Goal: Task Accomplishment & Management: Manage account settings

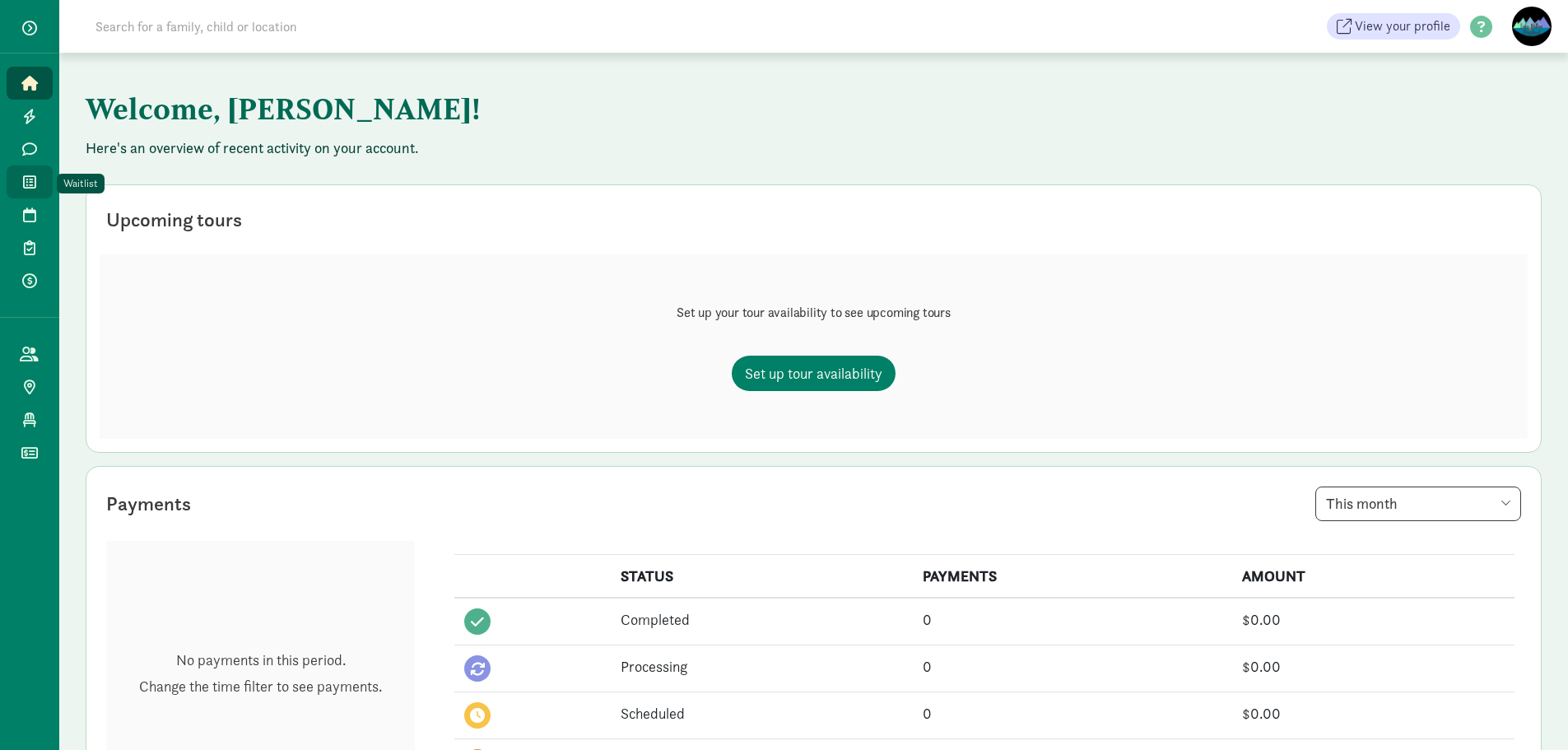
click at [23, 182] on icon at bounding box center [29, 182] width 13 height 15
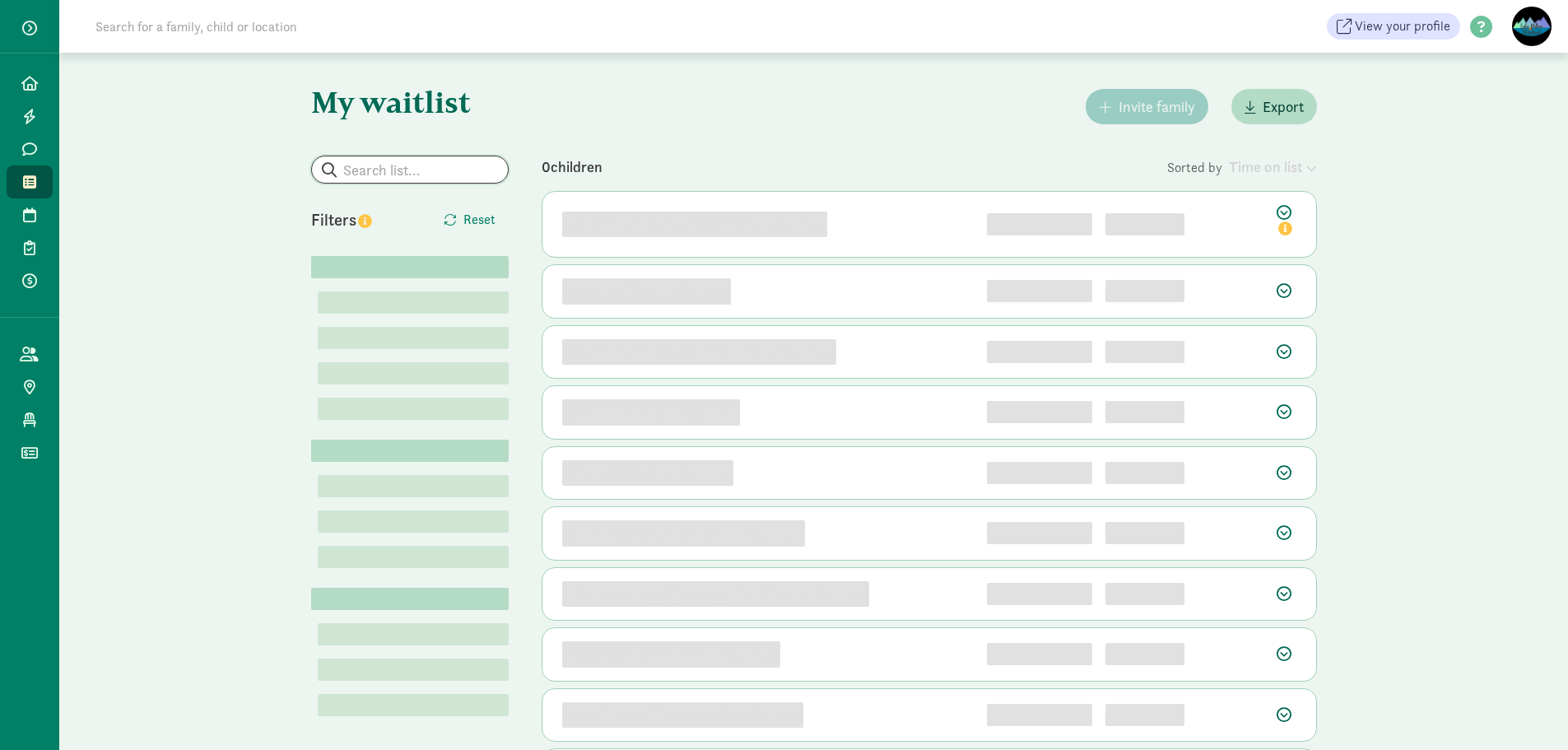
drag, startPoint x: 427, startPoint y: 165, endPoint x: 476, endPoint y: 125, distance: 63.3
click at [429, 163] on input "search" at bounding box center [410, 170] width 196 height 27
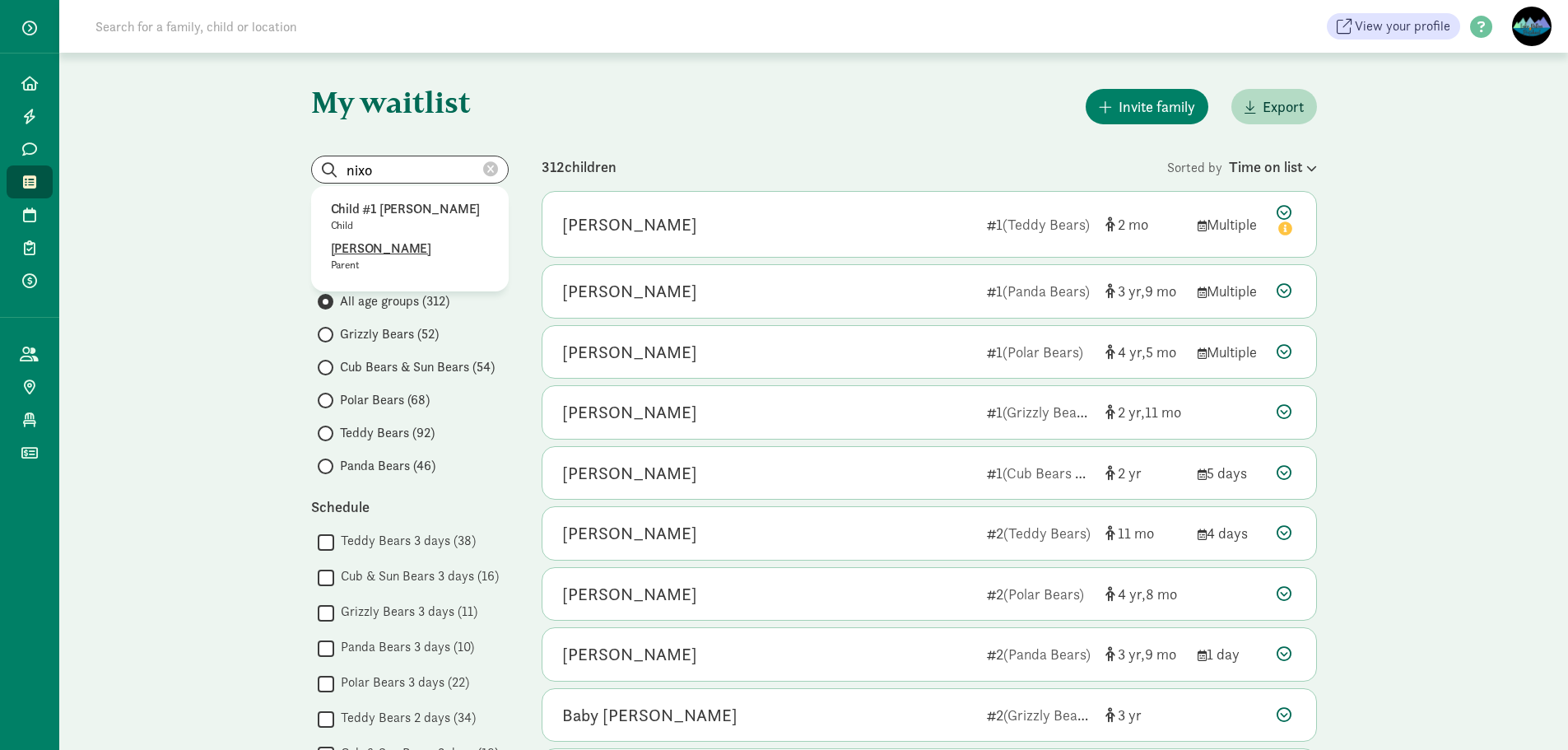
click at [378, 242] on p "Carly Nixon" at bounding box center [409, 248] width 158 height 20
type input "Carly Nixon"
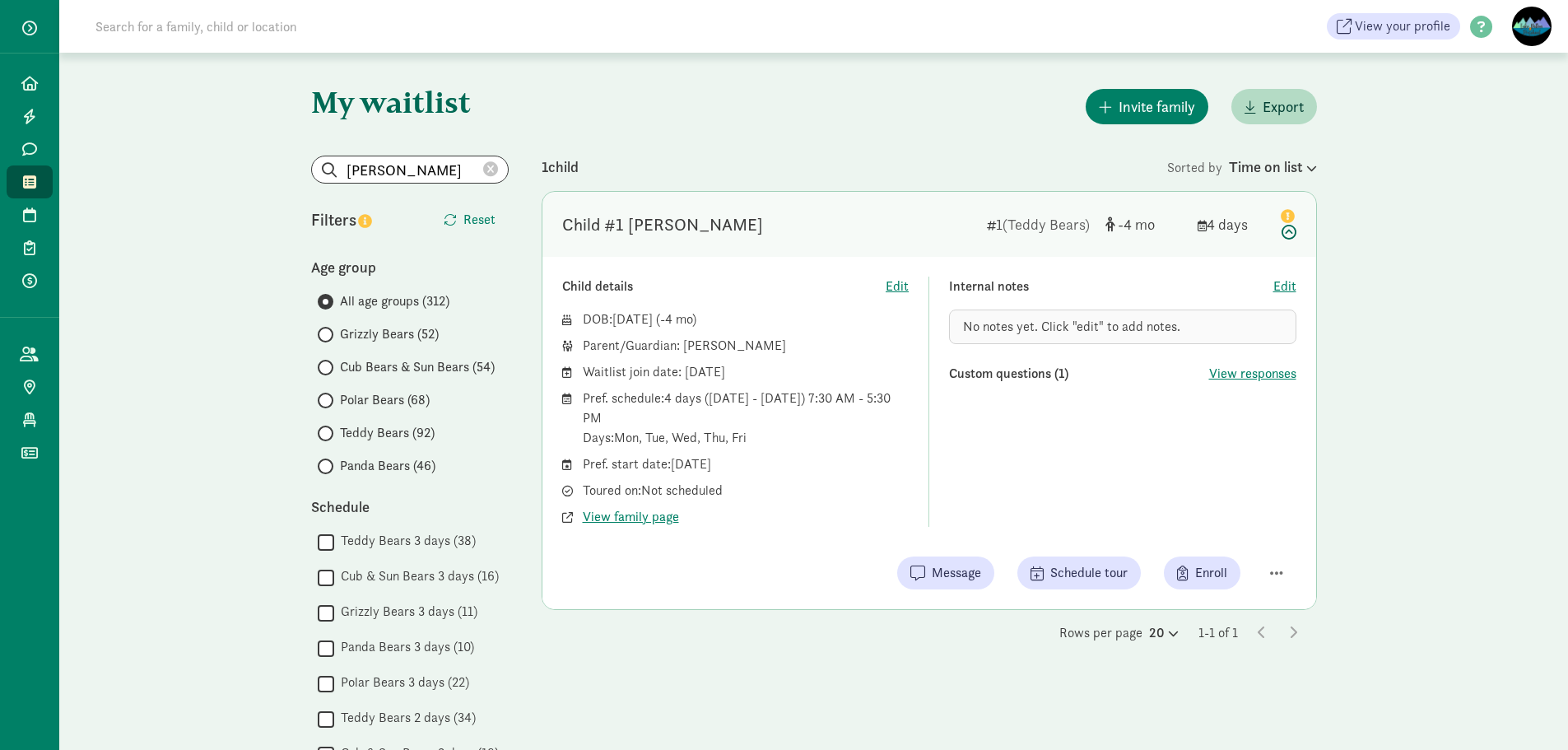
click at [489, 173] on icon at bounding box center [491, 170] width 15 height 15
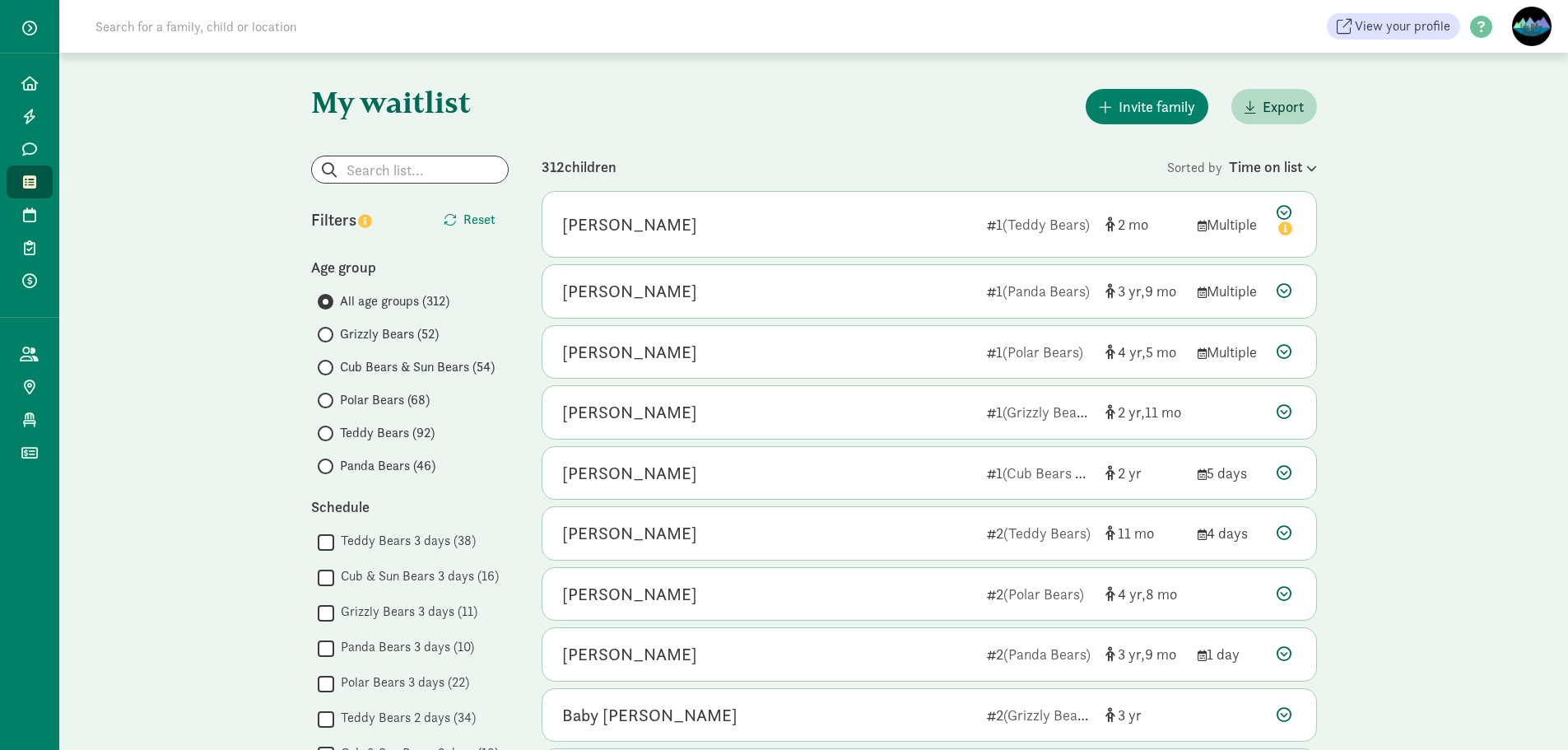
click at [421, 440] on span "Teddy Bears (92)" at bounding box center [387, 433] width 95 height 20
click at [329, 439] on input "Teddy Bears (92)" at bounding box center [323, 433] width 10 height 10
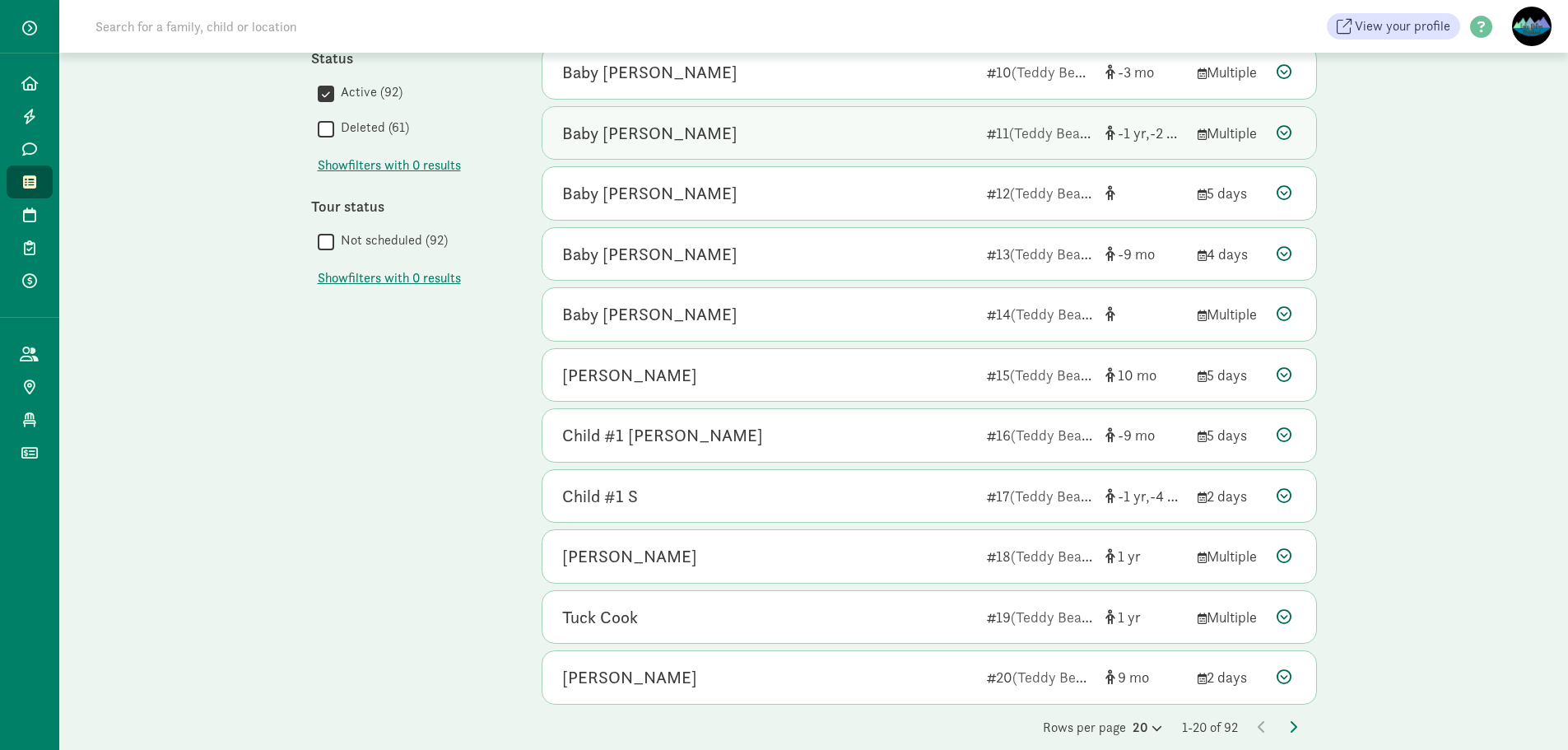
scroll to position [722, 0]
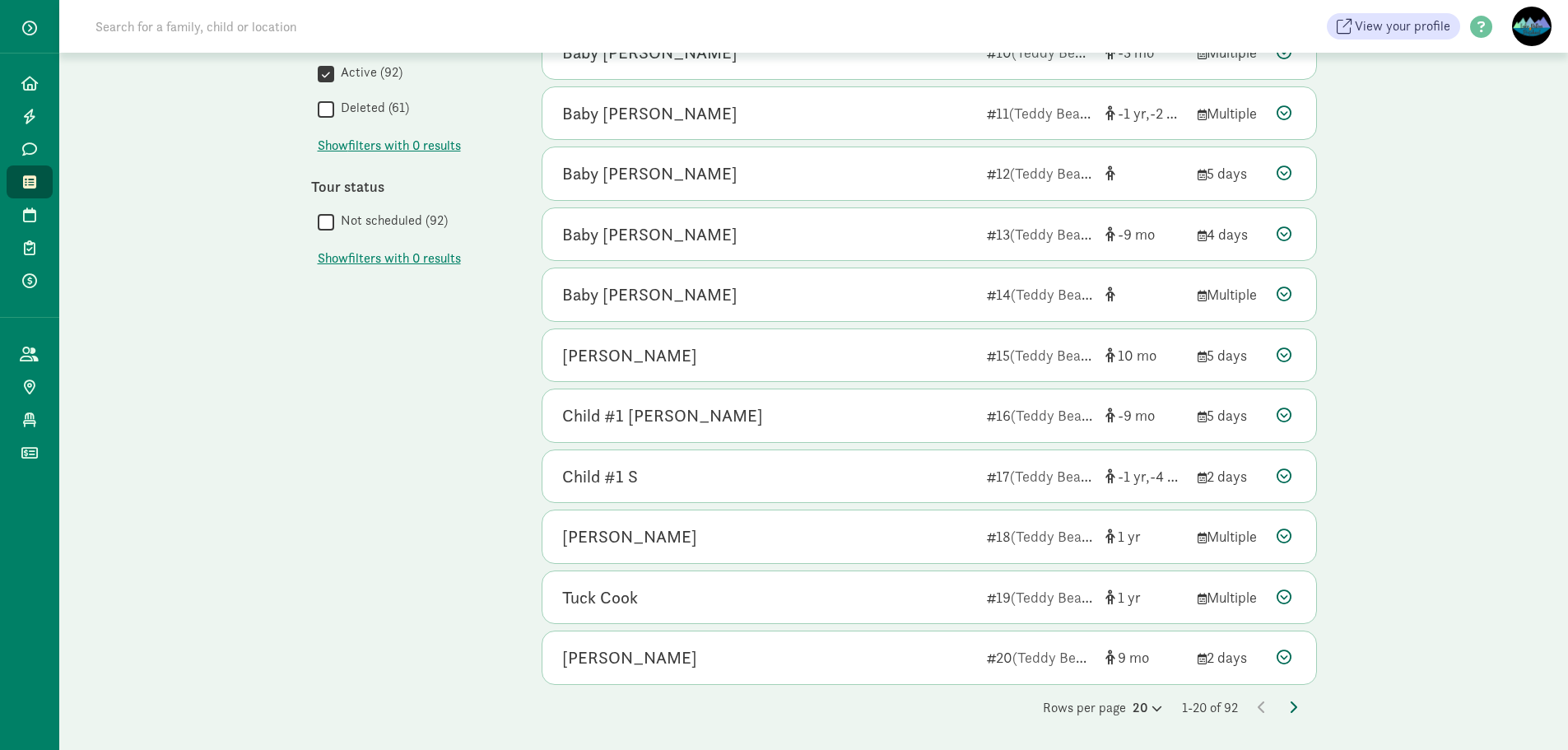
click at [1290, 704] on icon at bounding box center [1293, 707] width 9 height 13
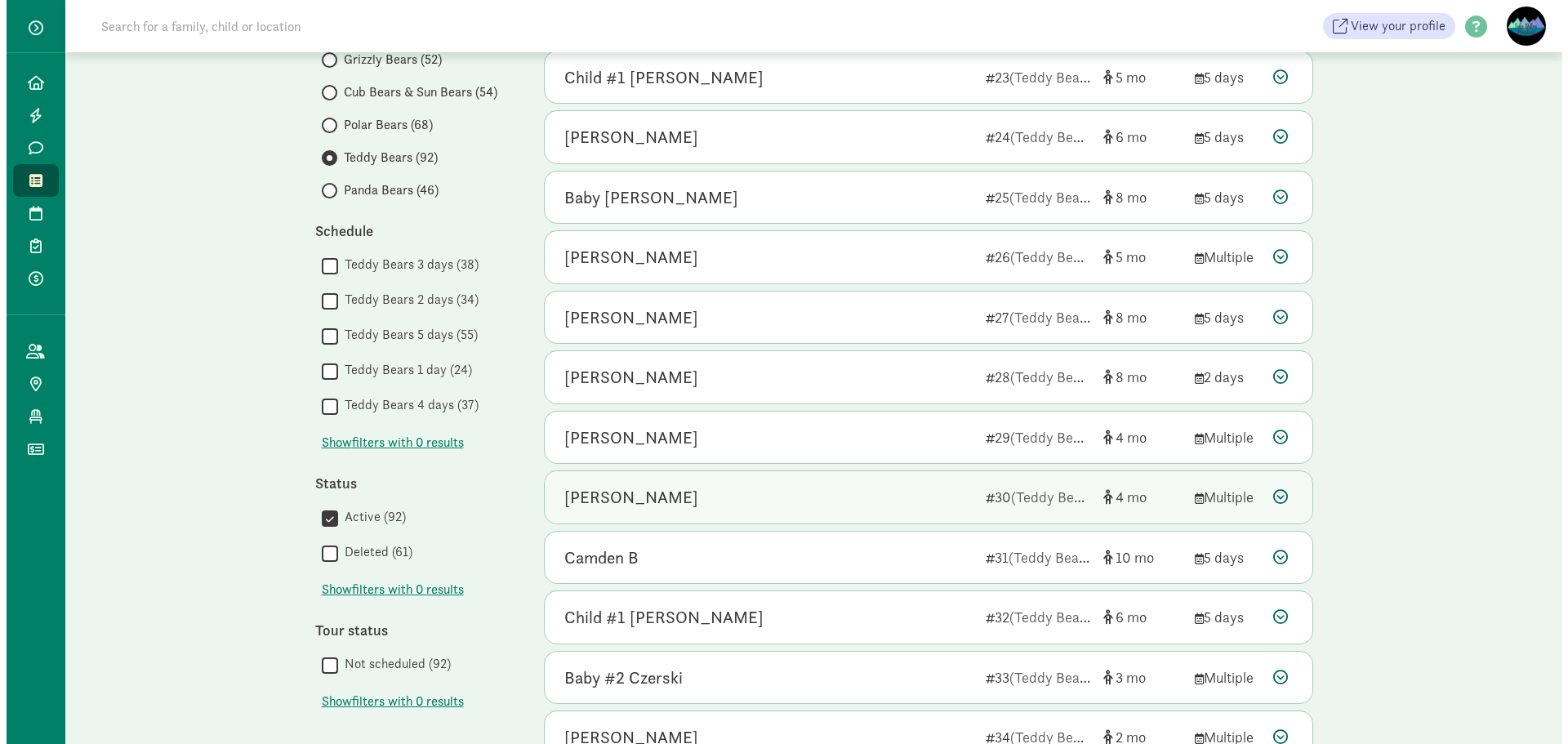
scroll to position [327, 0]
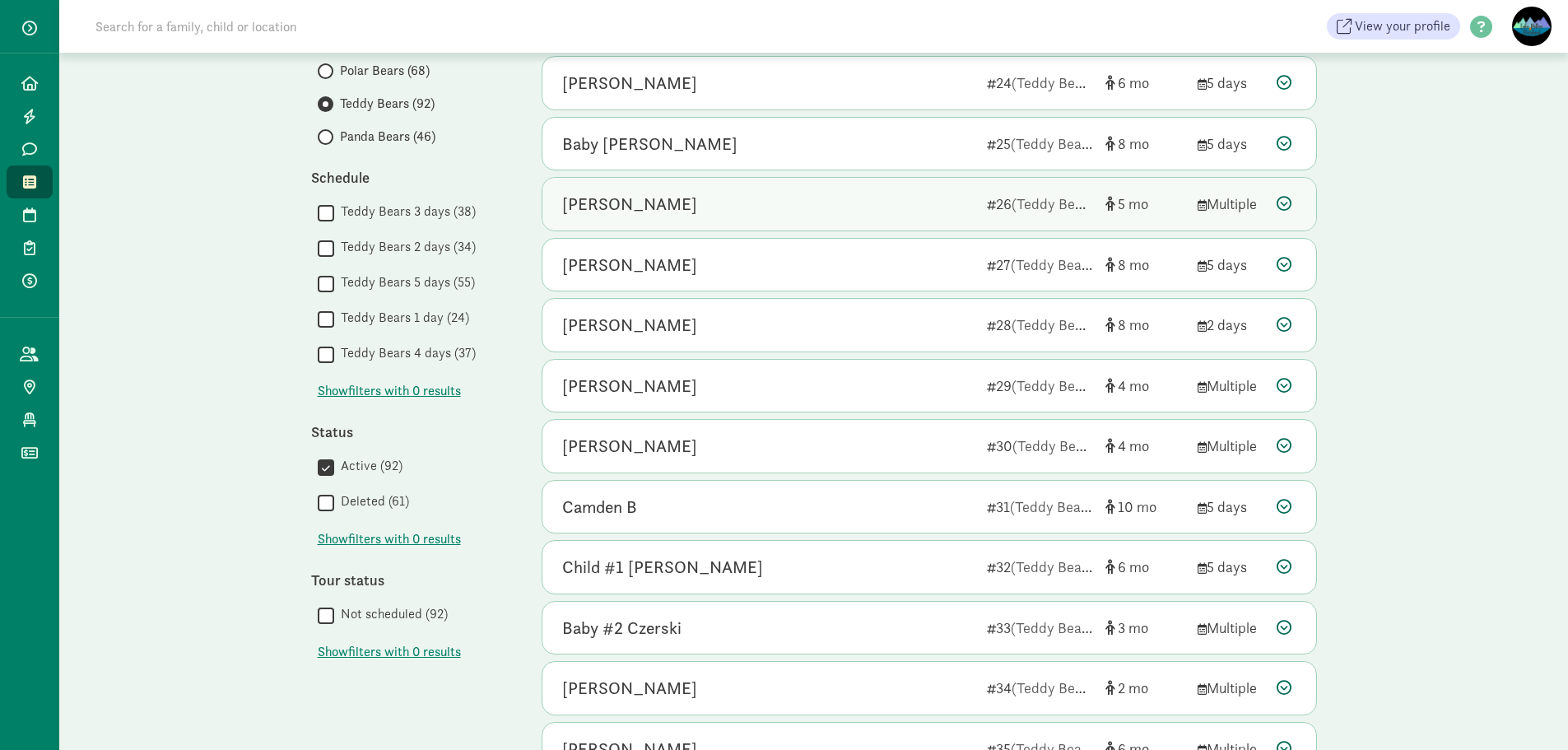
click at [771, 216] on div "Tylo Spangler 26 (Teddy Bears) 5 Multiple" at bounding box center [929, 203] width 774 height 52
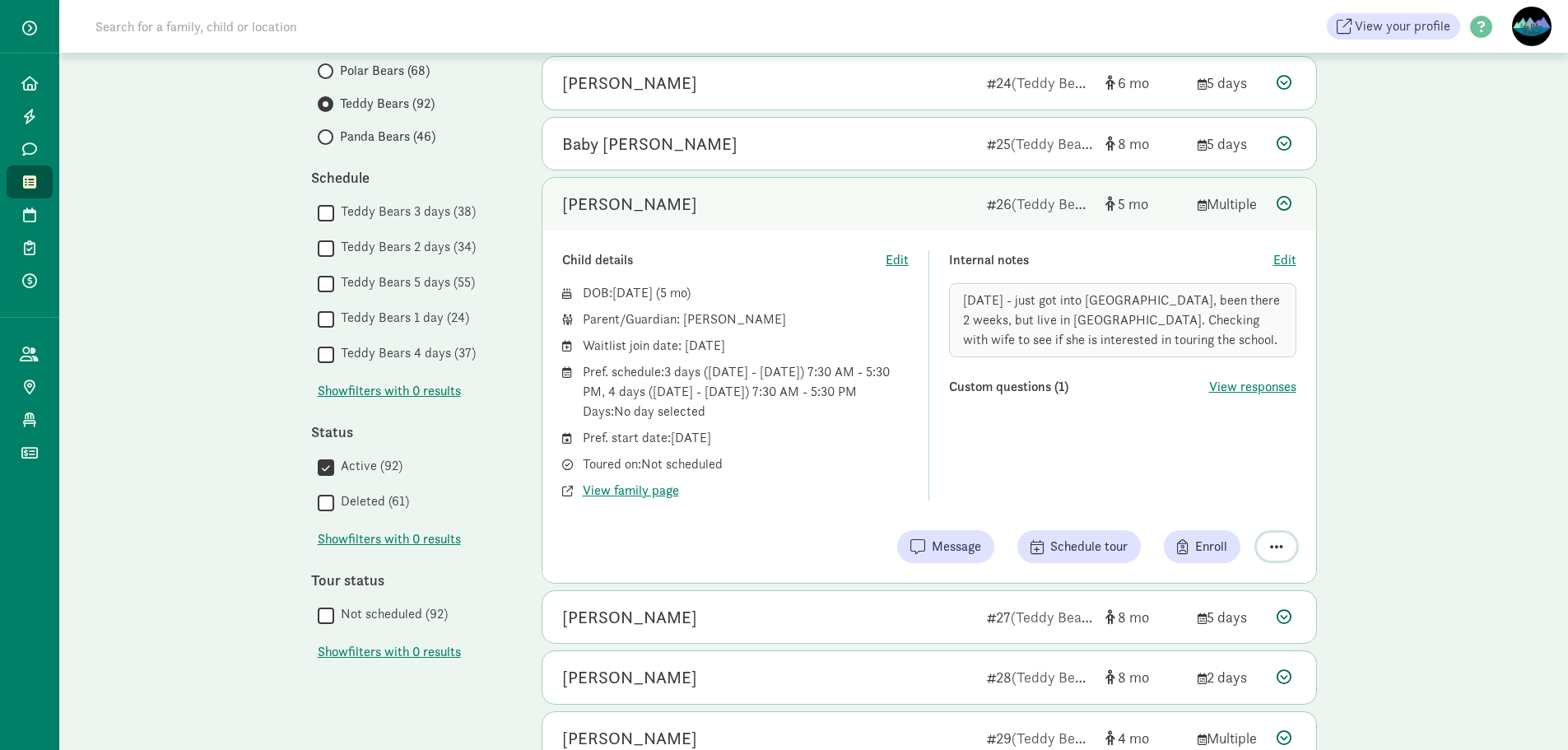
click at [1269, 543] on button "button" at bounding box center [1277, 546] width 40 height 28
click at [1191, 503] on div "Remove from list" at bounding box center [1219, 504] width 127 height 20
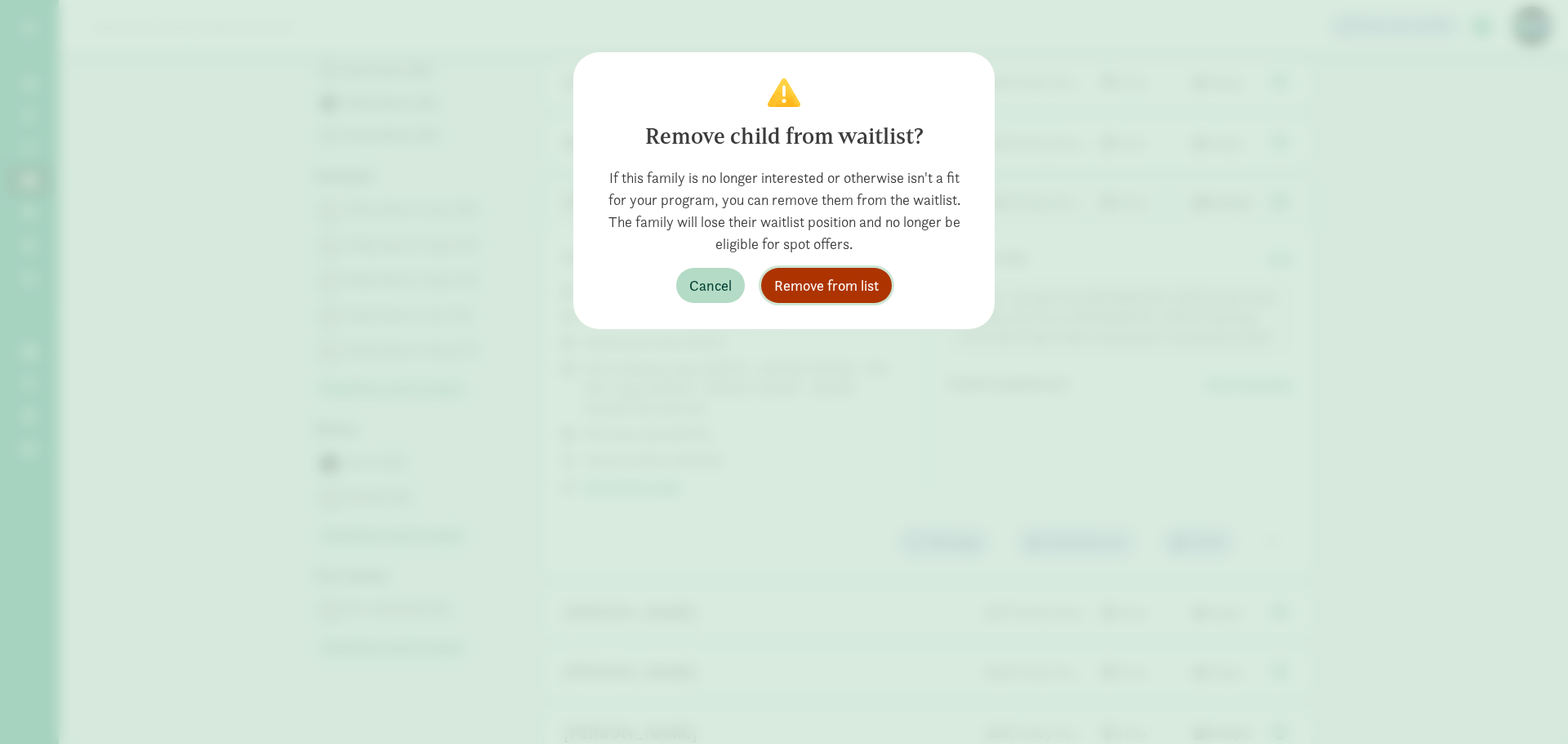
click at [819, 280] on span "Remove from list" at bounding box center [826, 284] width 105 height 22
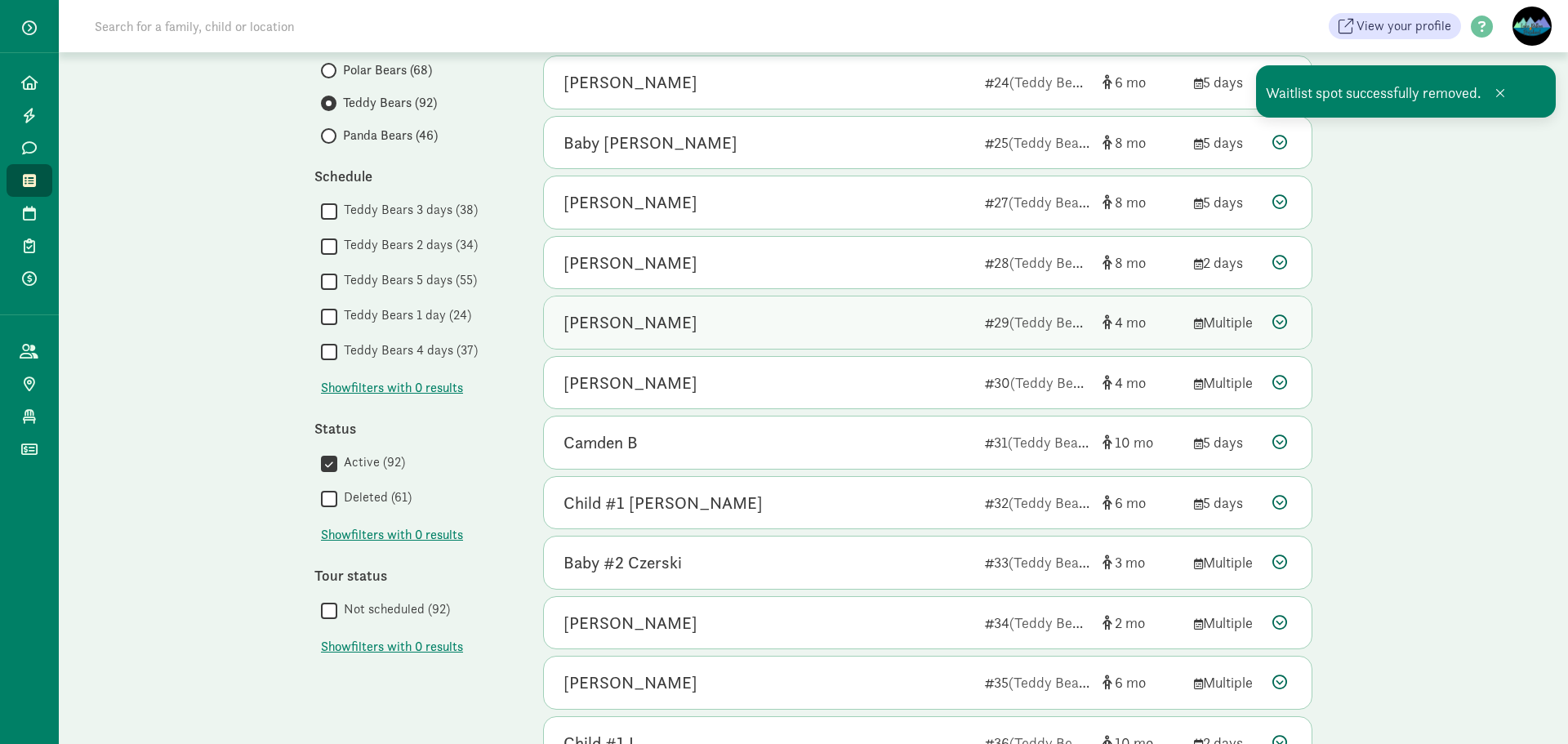
click at [788, 331] on div "Riley Metzger" at bounding box center [767, 323] width 408 height 26
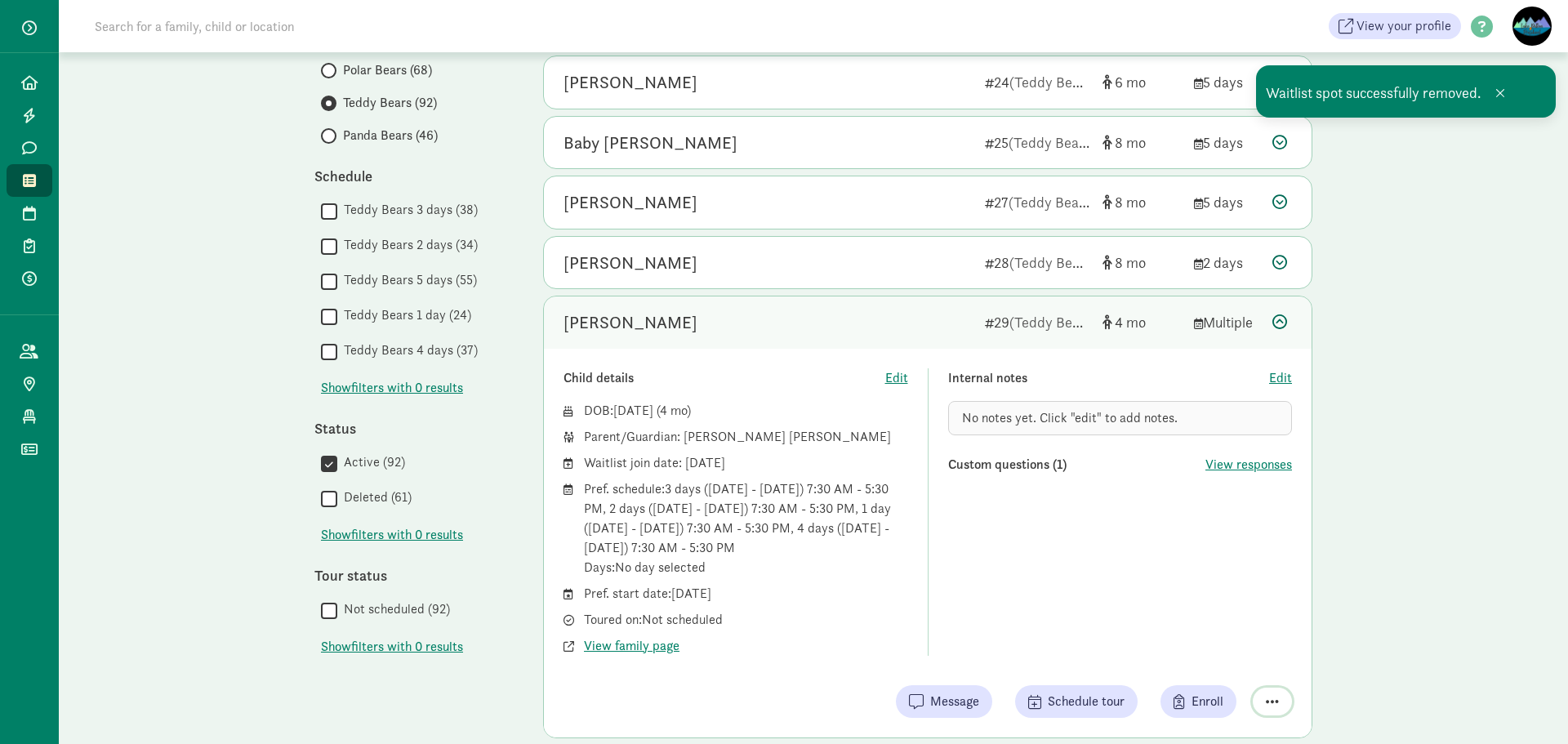
click at [1266, 691] on button "button" at bounding box center [1273, 701] width 40 height 27
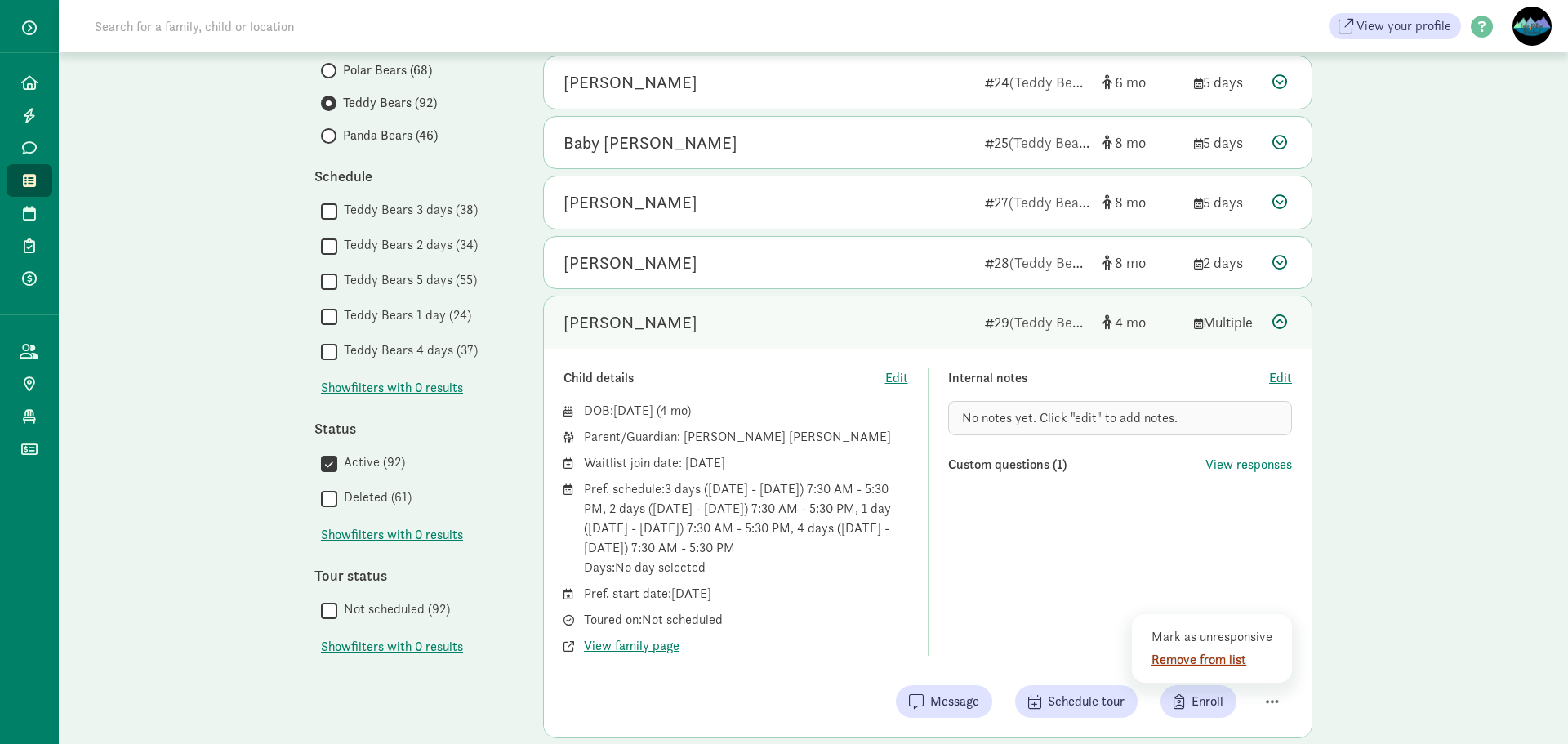
click at [1235, 660] on div "Remove from list" at bounding box center [1215, 659] width 126 height 20
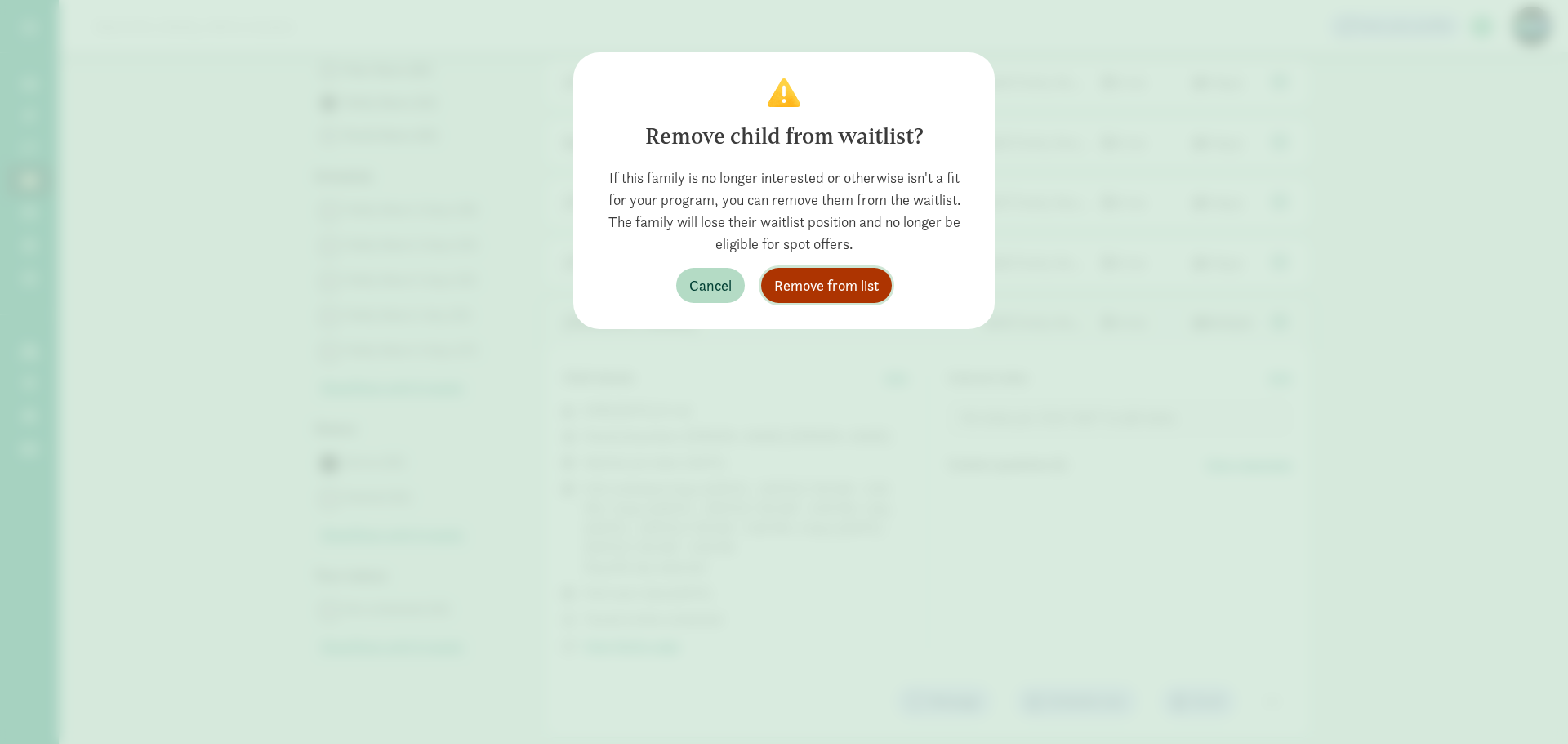
click at [788, 298] on button "Remove from list" at bounding box center [826, 284] width 131 height 35
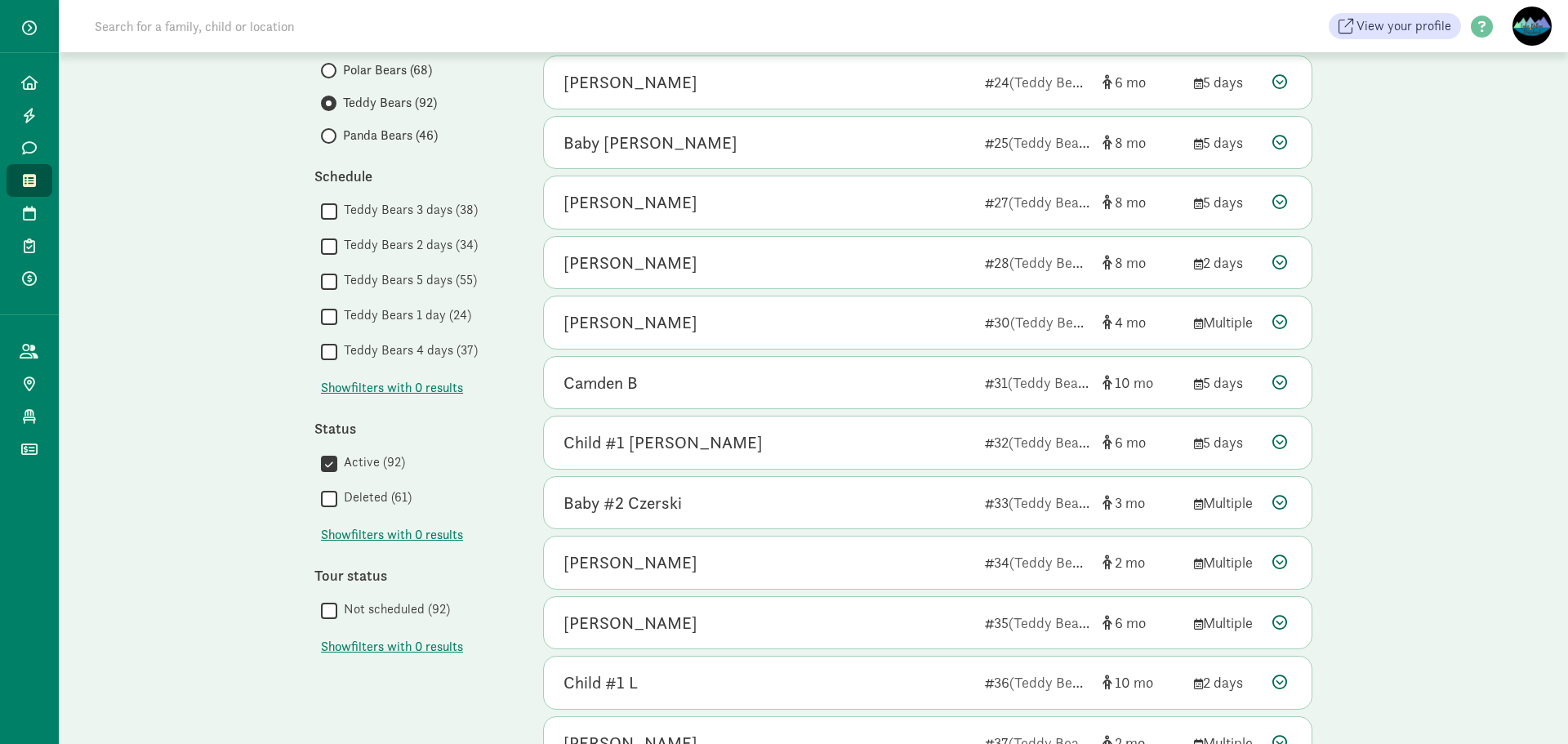
click at [1353, 396] on div "My waitlist Invite family Export Show filters Teddy Bears Reset Filters Reset A…" at bounding box center [813, 370] width 1510 height 1289
click at [220, 341] on div "My waitlist Invite family Export Show filters Teddy Bears Reset Filters Reset A…" at bounding box center [813, 370] width 1510 height 1289
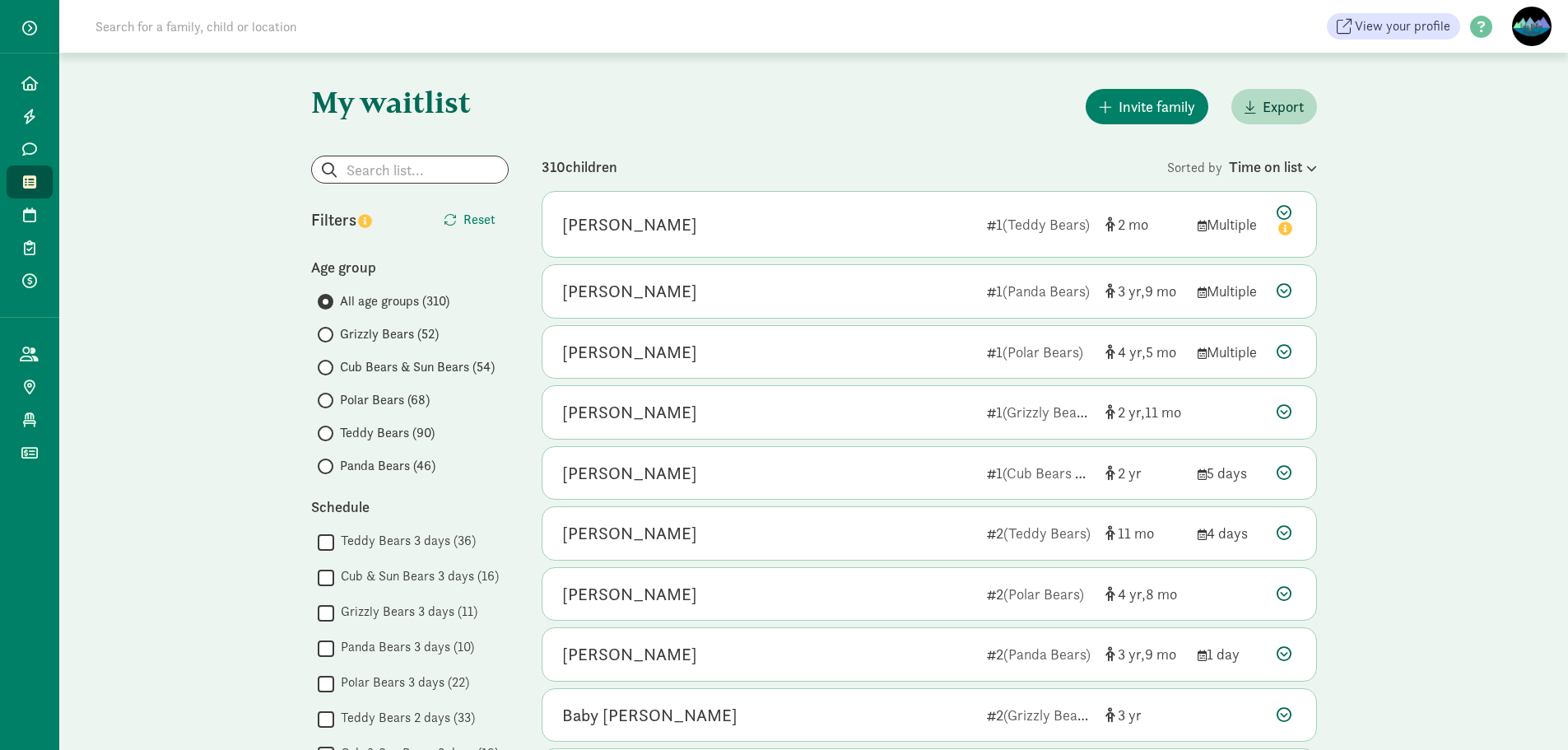
click at [358, 436] on span "Teddy Bears (90)" at bounding box center [387, 433] width 95 height 20
click at [329, 436] on input "Teddy Bears (90)" at bounding box center [323, 433] width 10 height 10
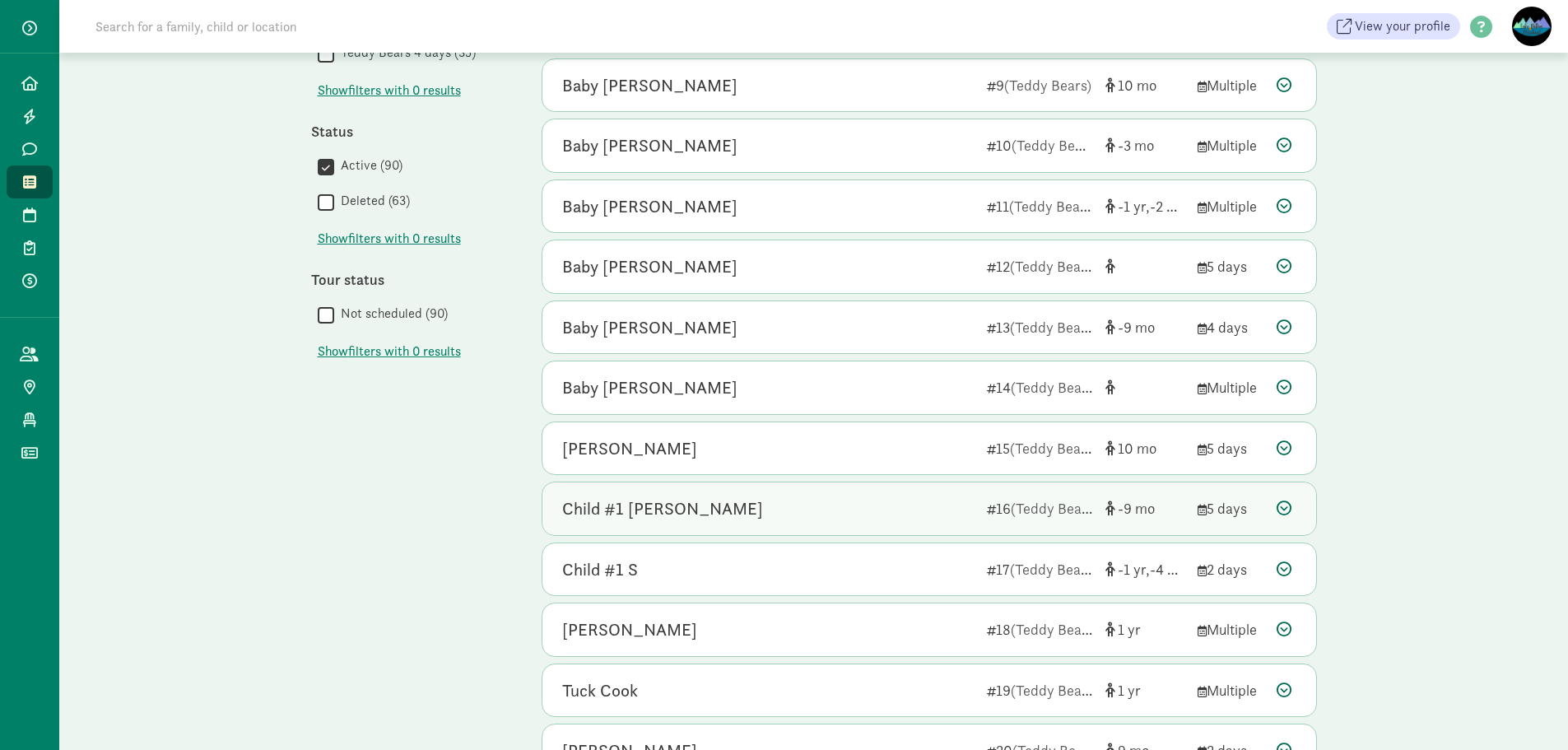
scroll to position [722, 0]
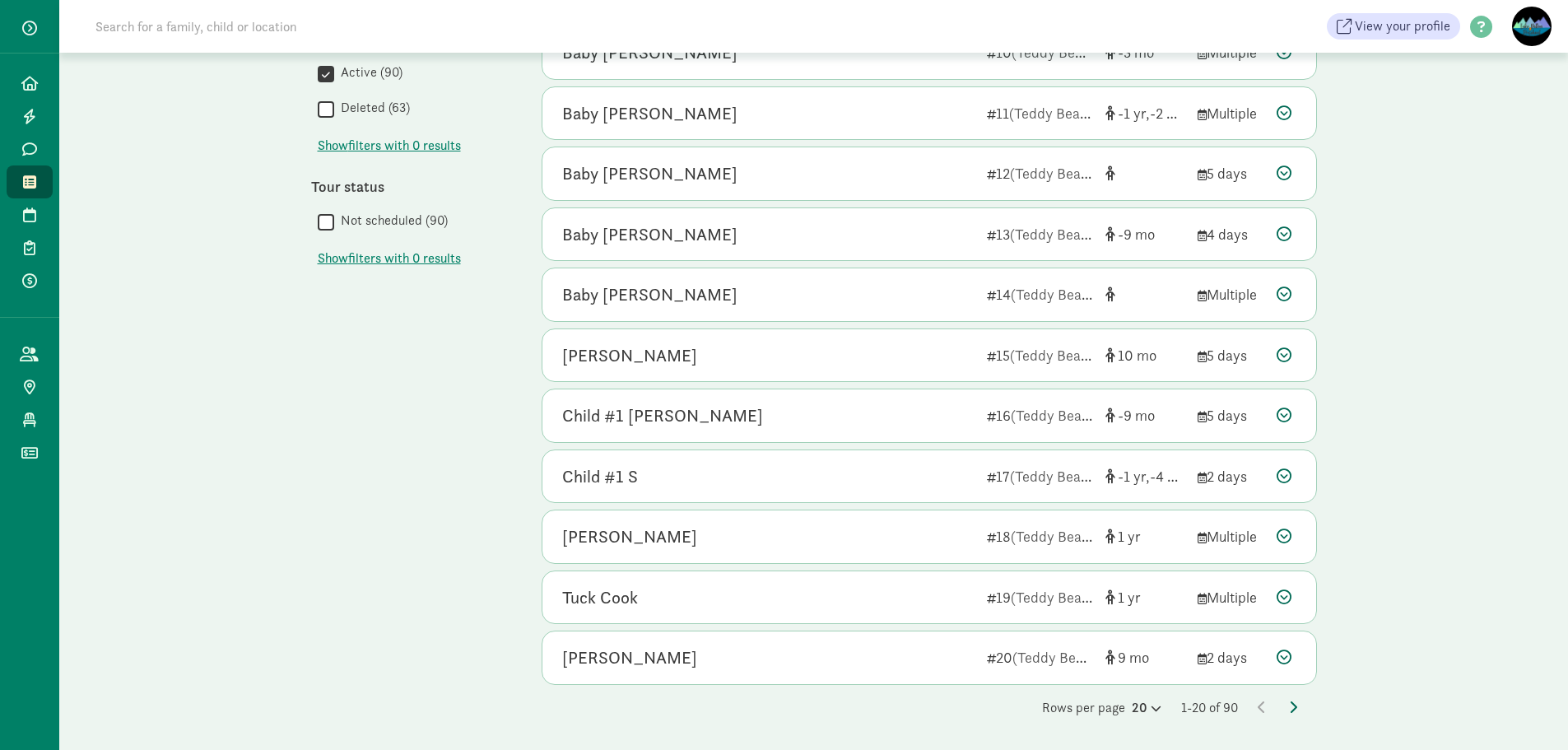
click at [1292, 707] on icon at bounding box center [1293, 707] width 9 height 13
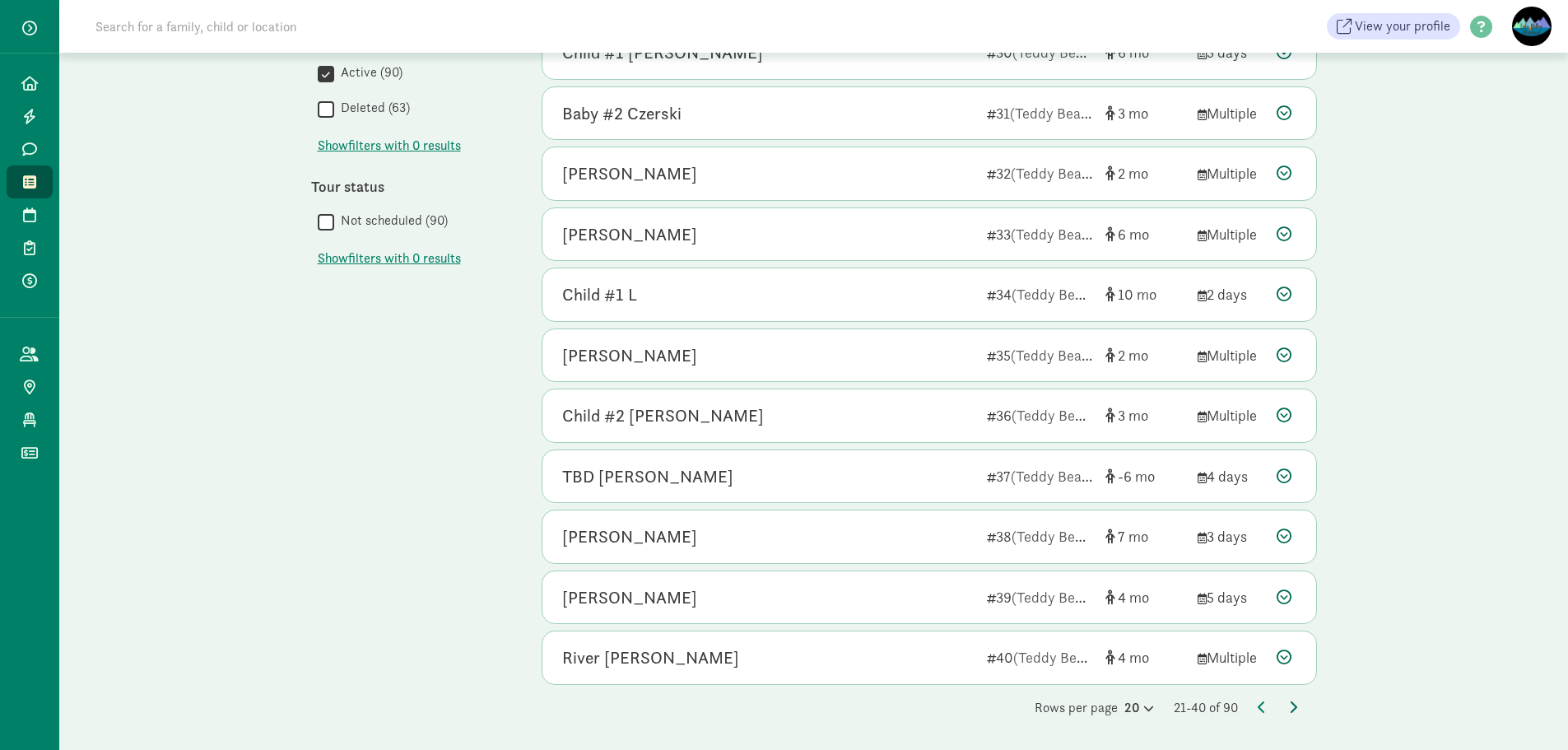
click at [1292, 706] on icon at bounding box center [1293, 707] width 9 height 13
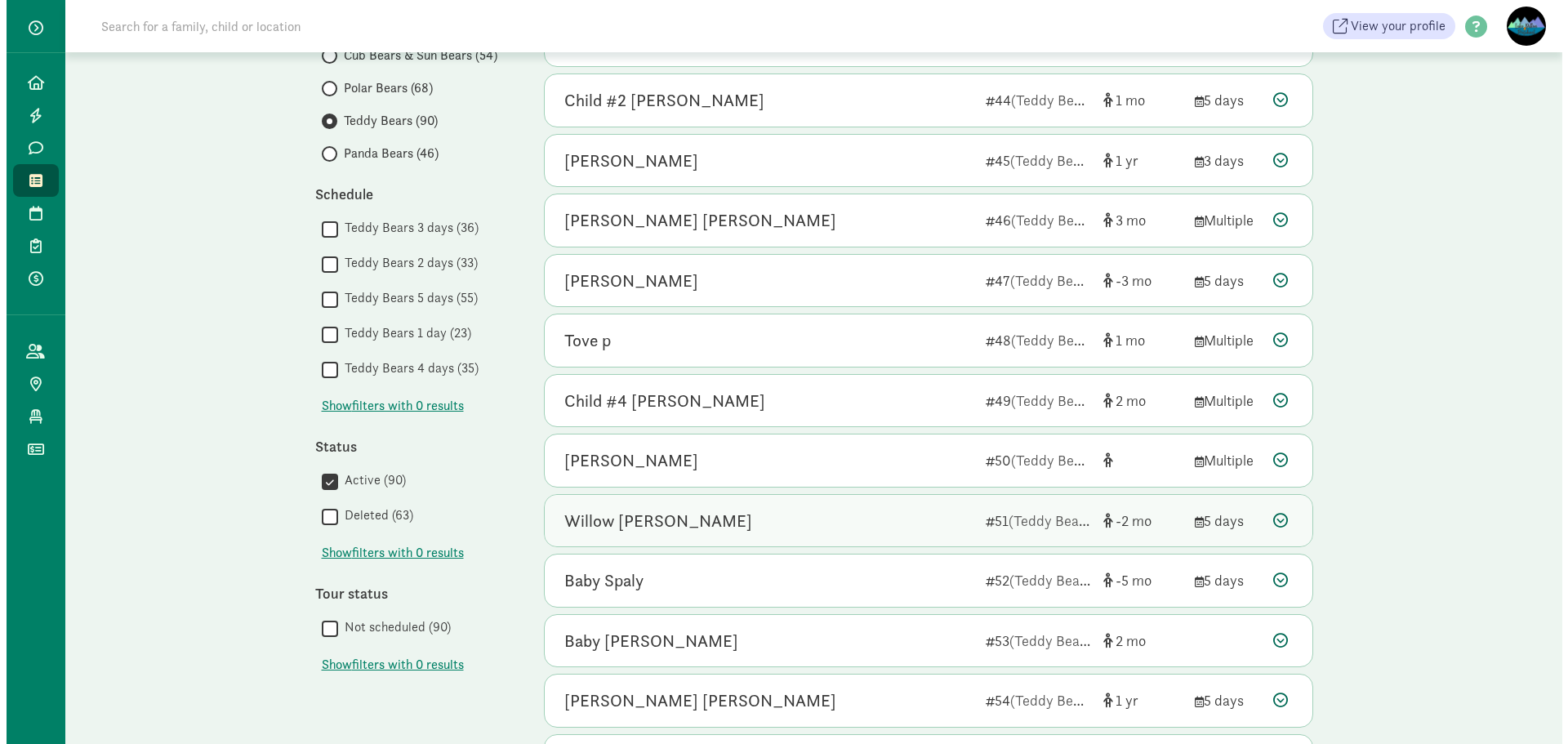
scroll to position [227, 0]
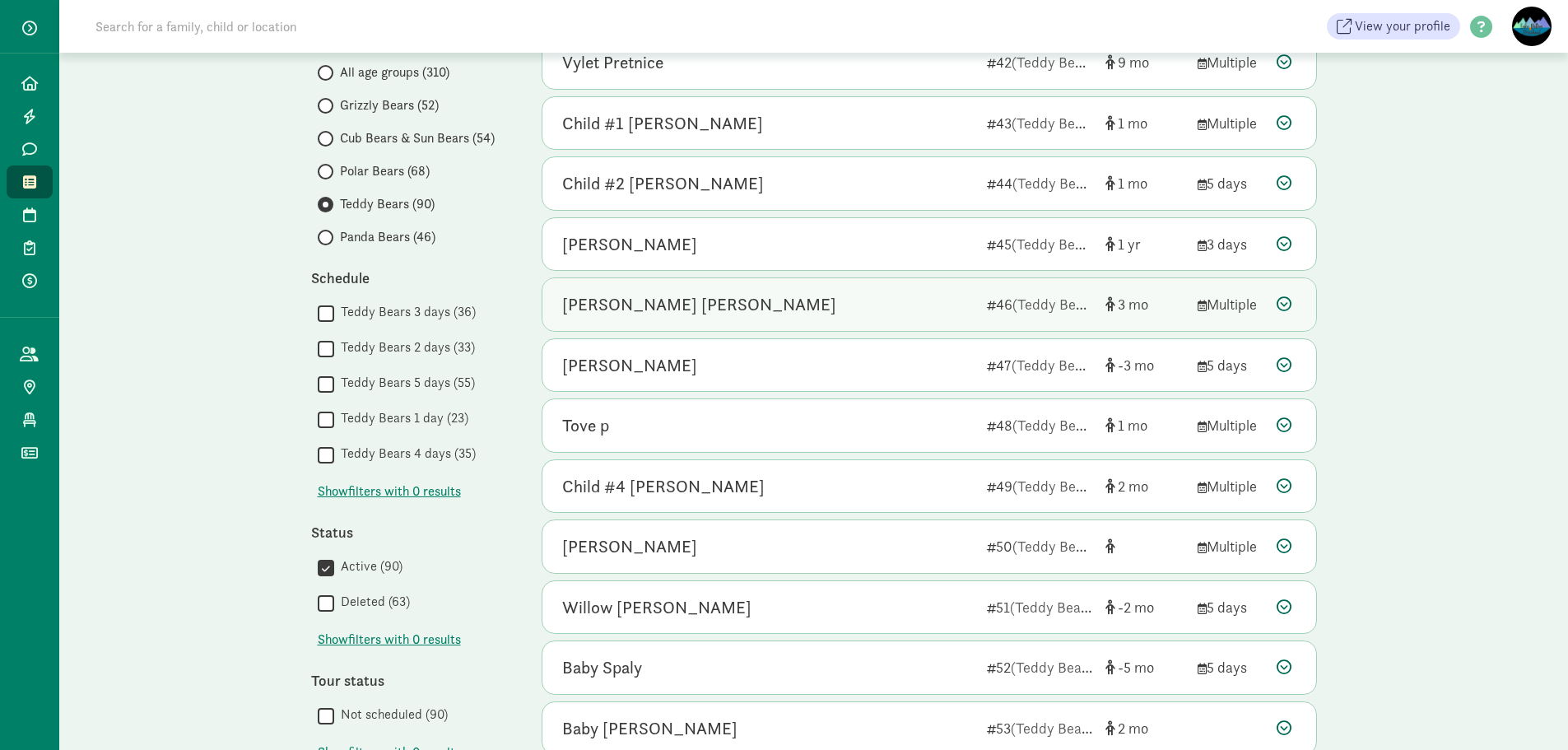
click at [762, 299] on div "[PERSON_NAME] [PERSON_NAME]" at bounding box center [699, 305] width 274 height 27
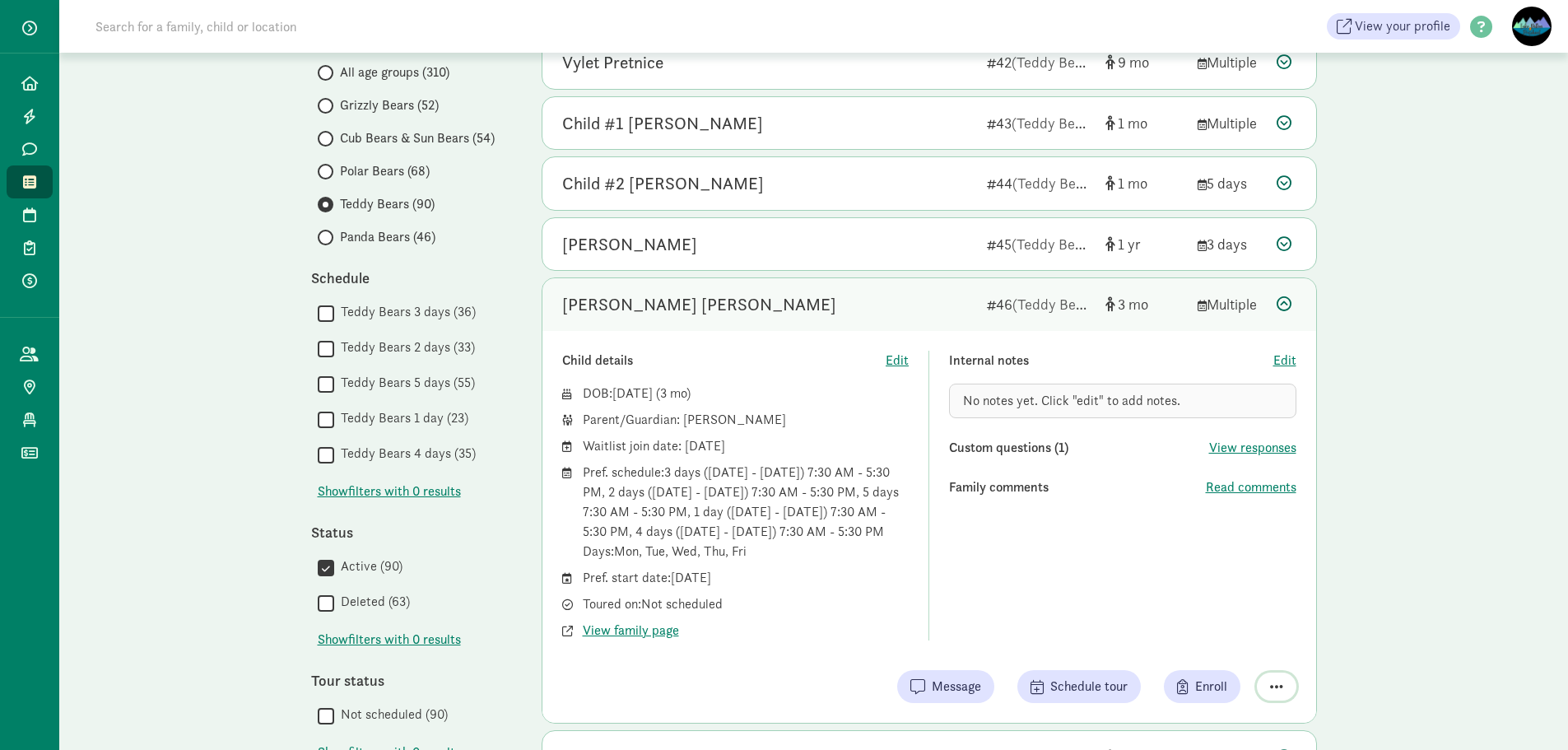
click at [1285, 680] on button "button" at bounding box center [1277, 685] width 40 height 28
click at [1238, 644] on div "Remove from list" at bounding box center [1219, 644] width 127 height 20
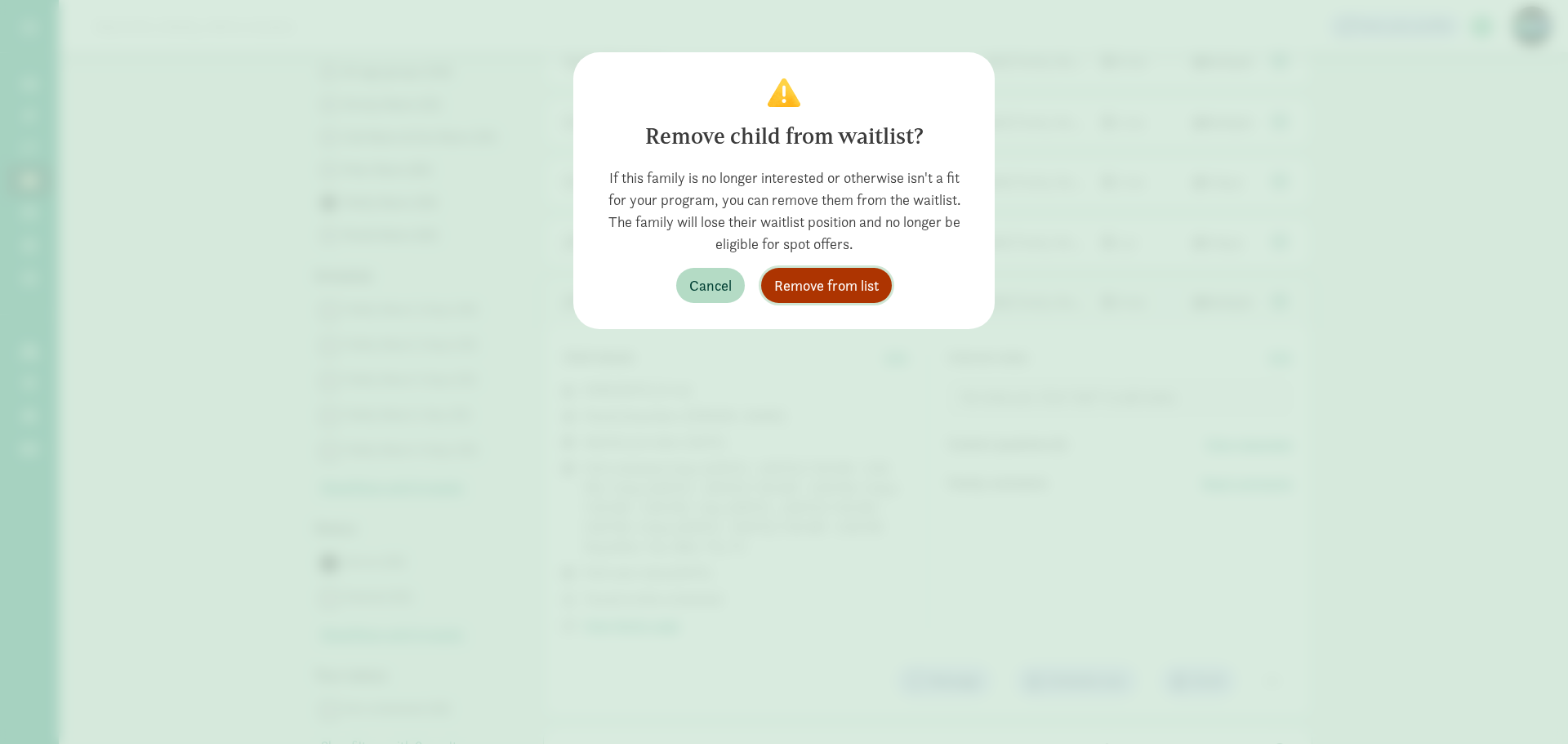
click at [848, 280] on span "Remove from list" at bounding box center [826, 284] width 105 height 22
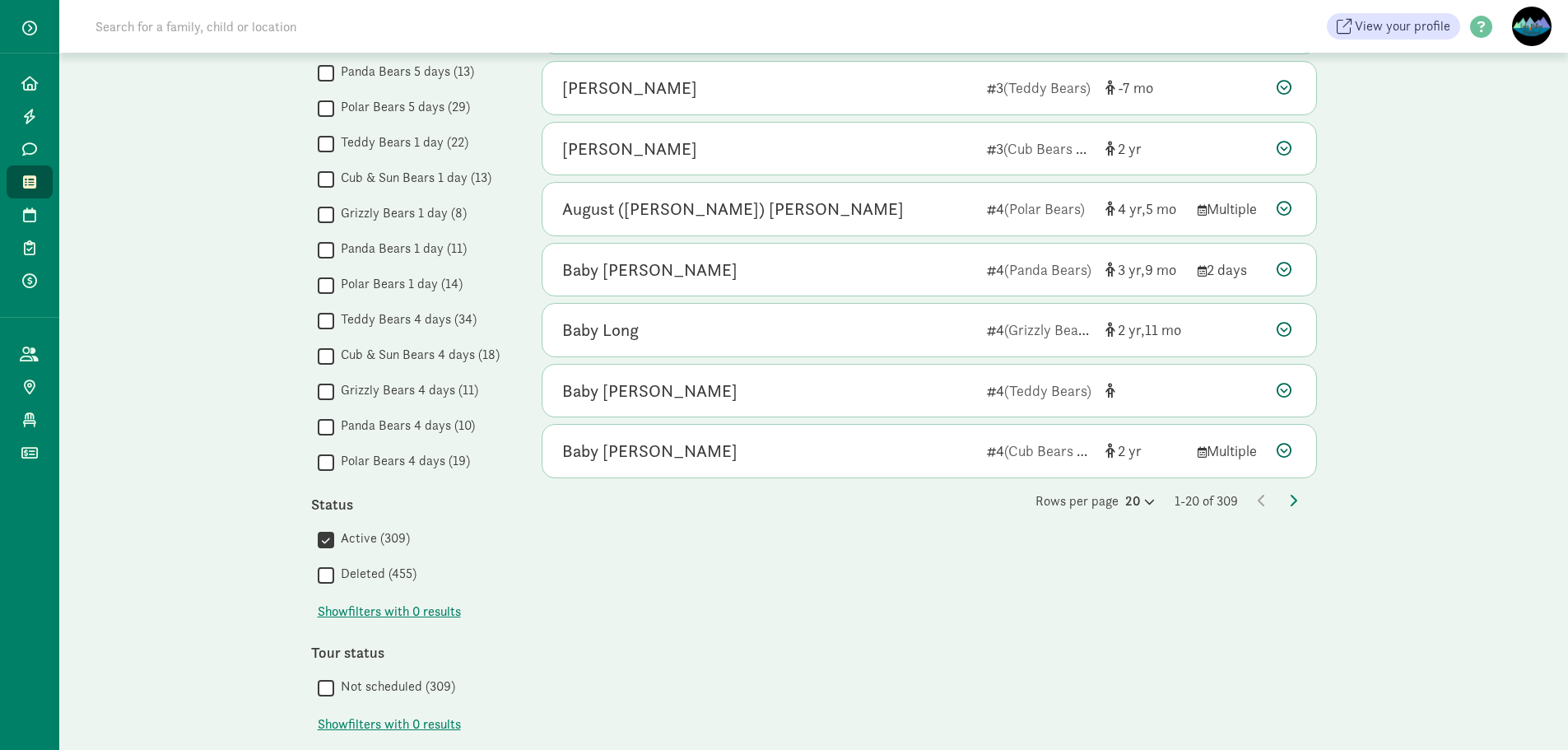
scroll to position [1080, 0]
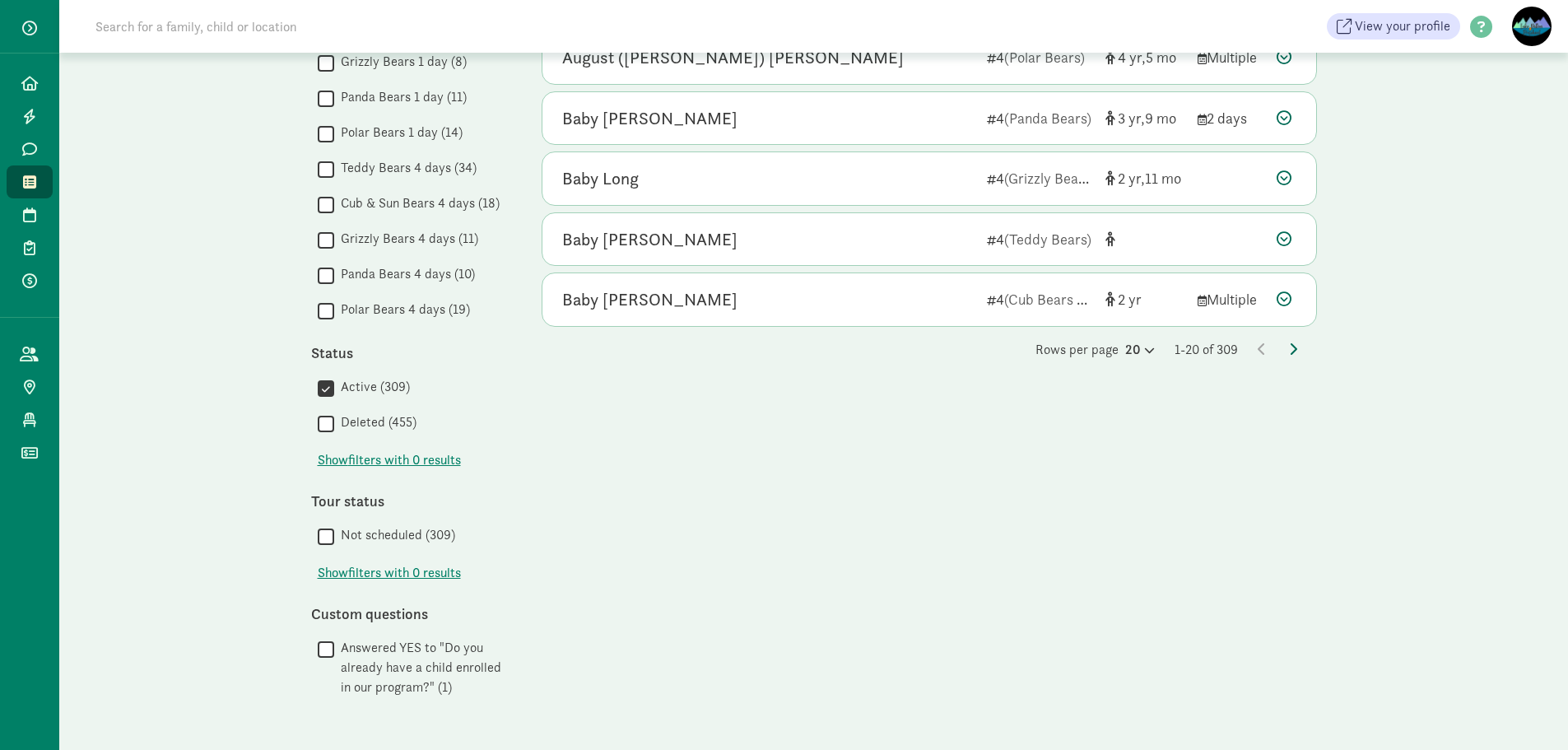
click at [1289, 348] on icon at bounding box center [1293, 349] width 9 height 13
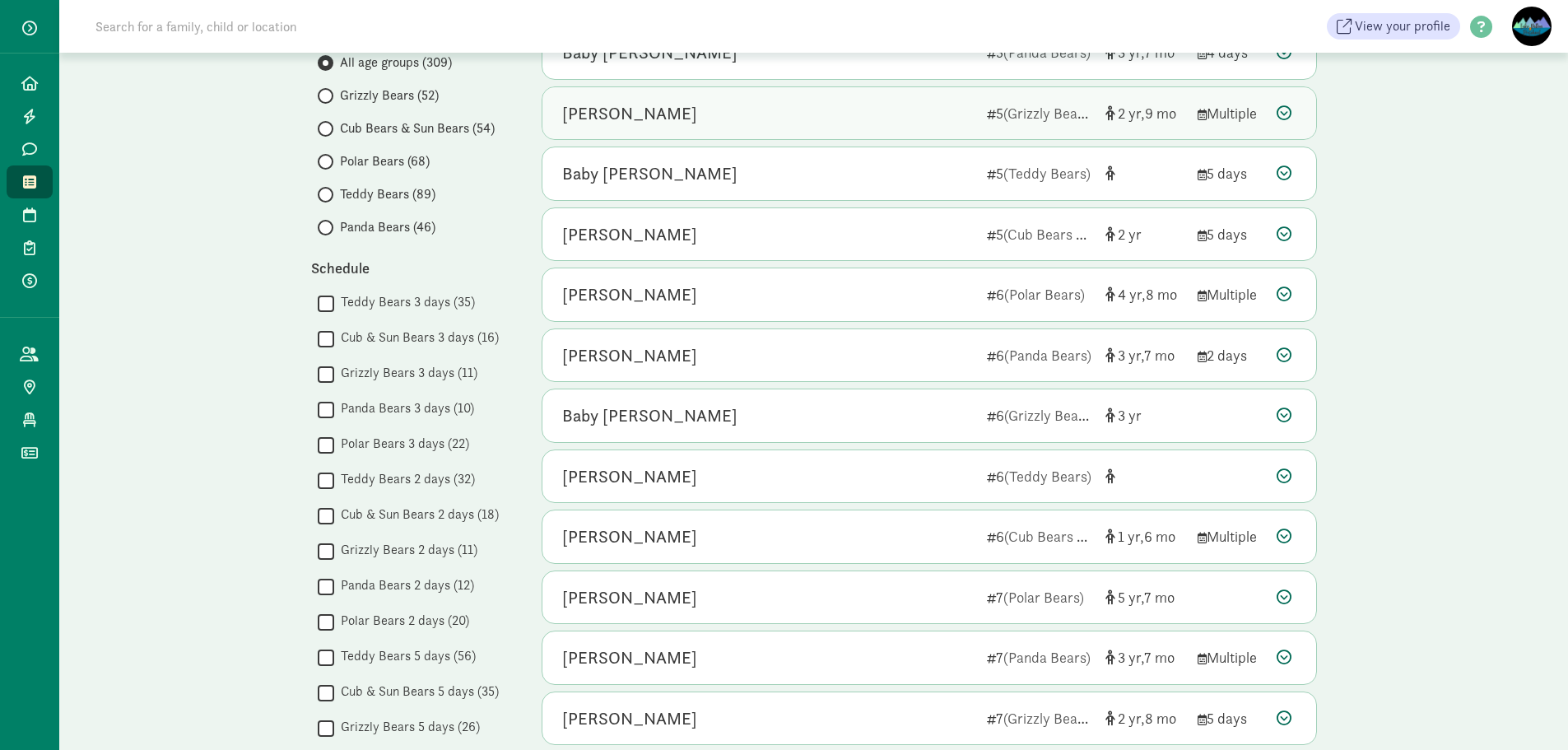
scroll to position [0, 0]
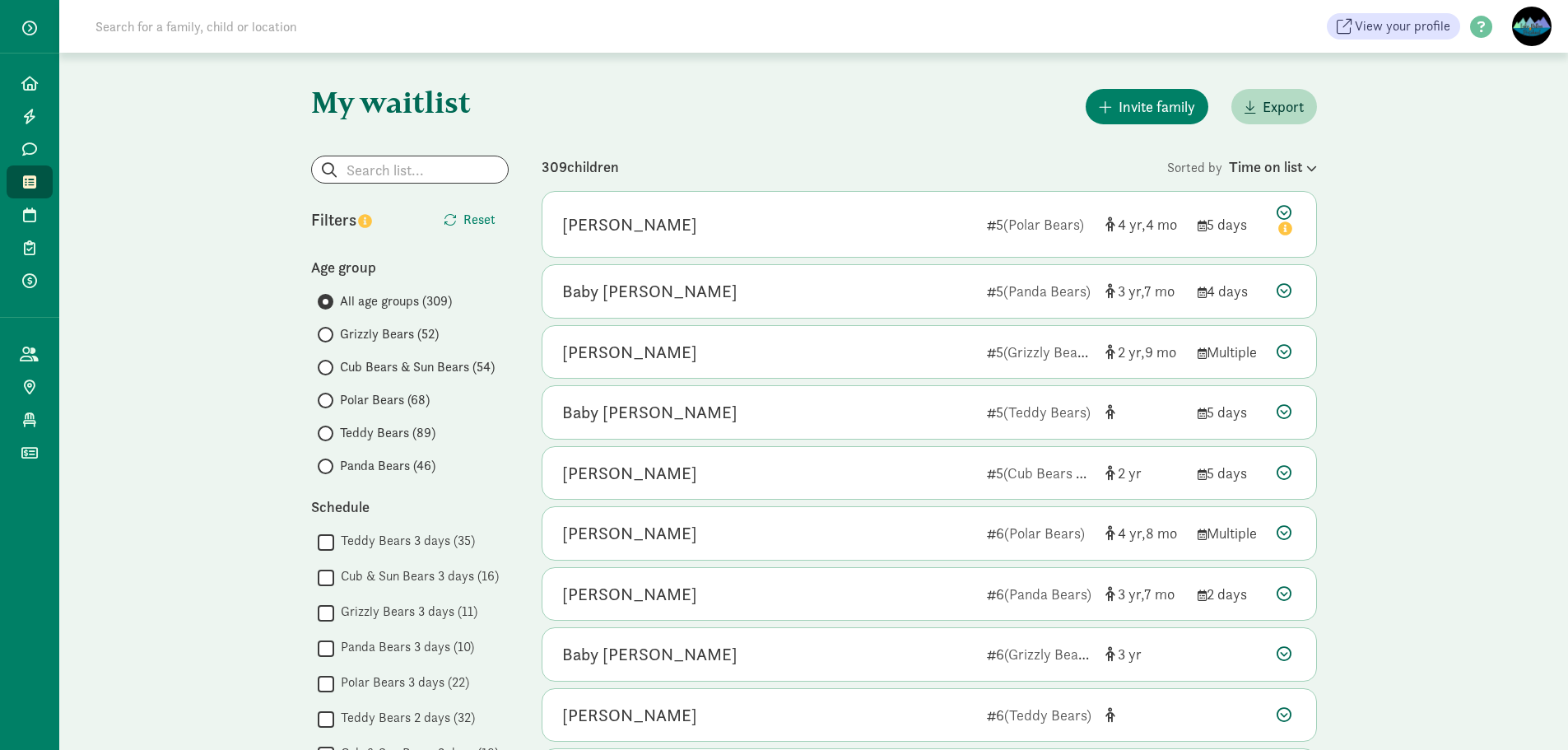
click at [370, 434] on span "Teddy Bears (89)" at bounding box center [387, 433] width 96 height 20
click at [329, 434] on input "Teddy Bears (89)" at bounding box center [323, 433] width 10 height 10
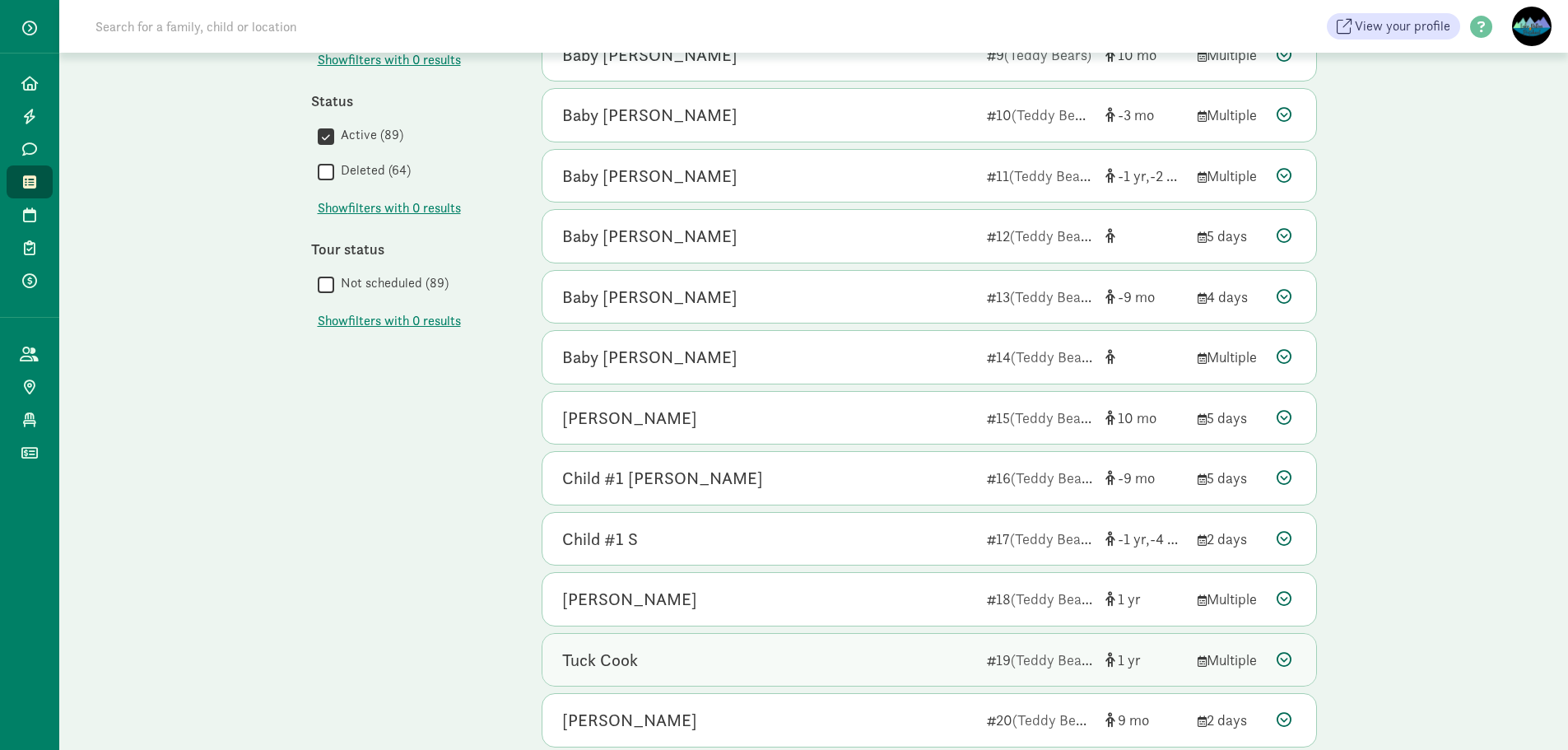
scroll to position [722, 0]
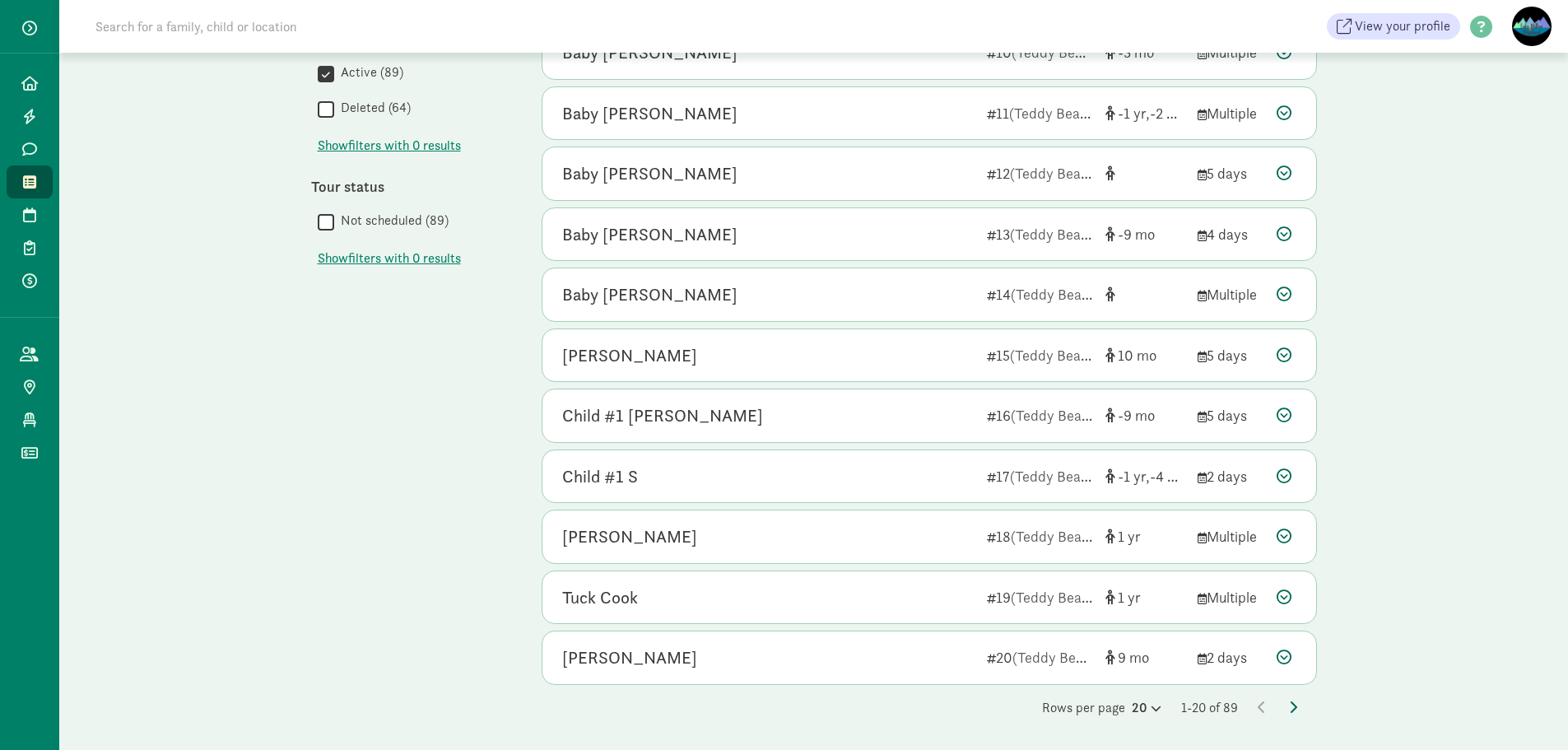
click at [1294, 703] on icon at bounding box center [1293, 707] width 9 height 13
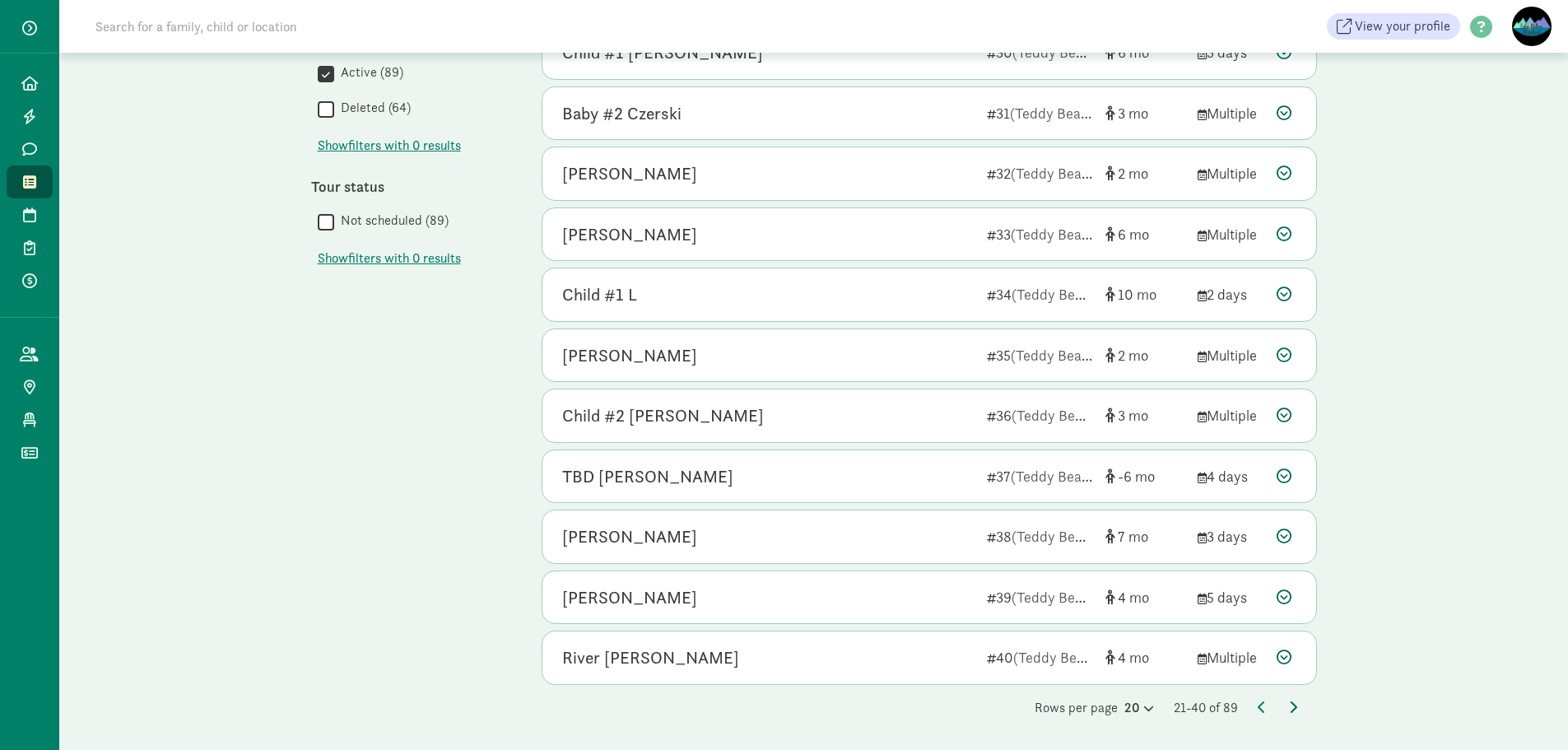
click at [1292, 706] on icon at bounding box center [1293, 707] width 9 height 13
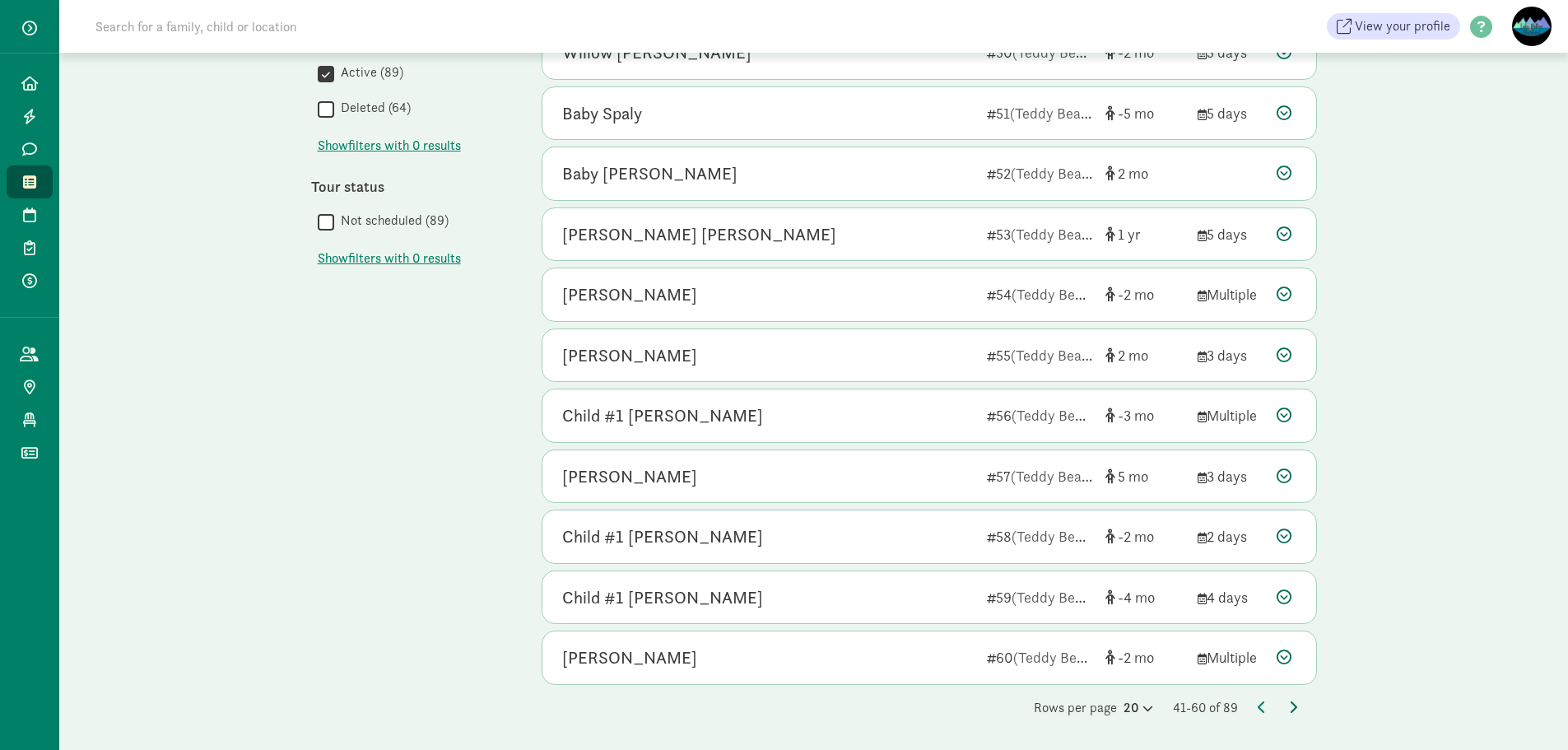
click at [1292, 704] on icon at bounding box center [1293, 707] width 9 height 13
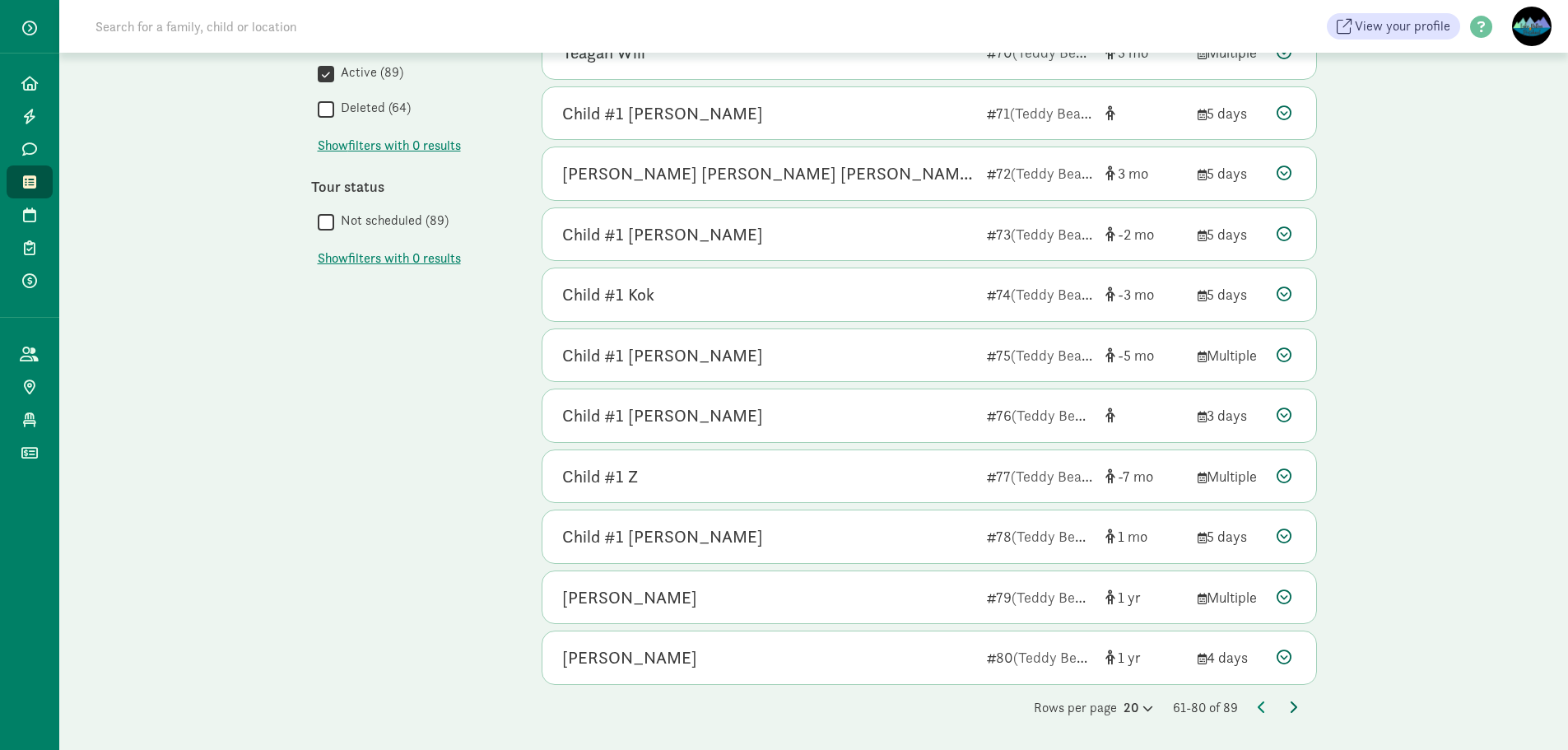
click at [1293, 703] on icon at bounding box center [1293, 707] width 9 height 13
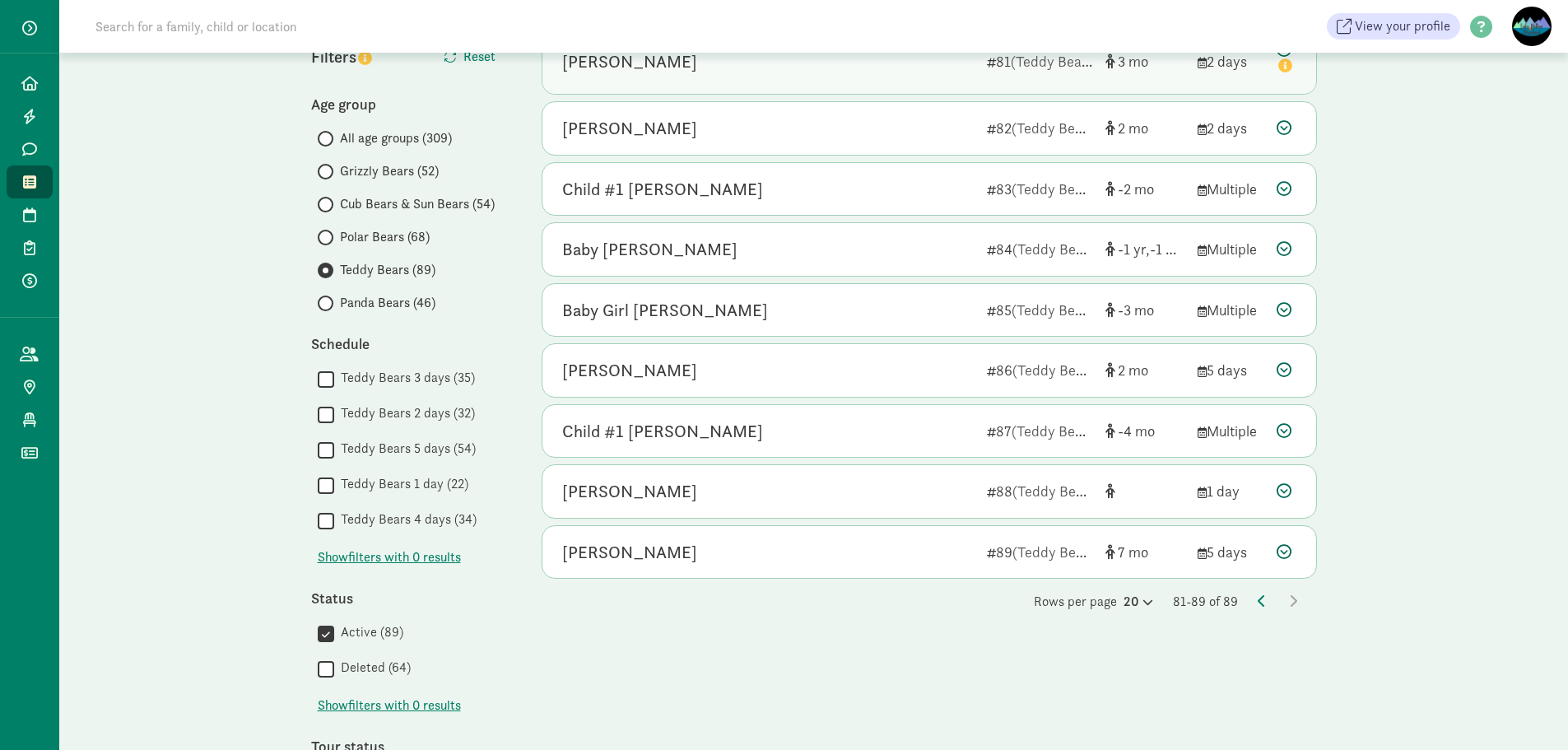
scroll to position [164, 0]
click at [1257, 594] on icon at bounding box center [1261, 599] width 9 height 13
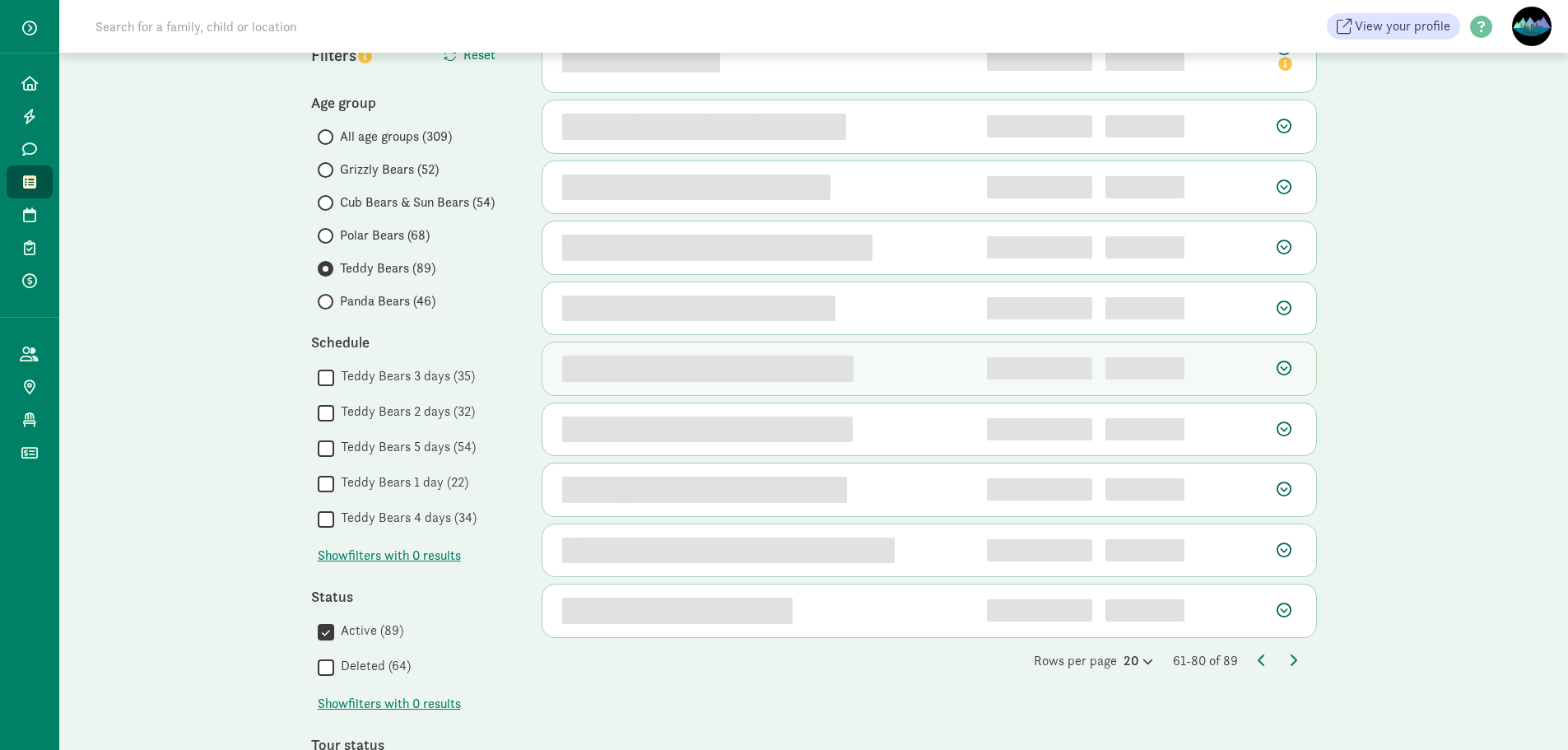
scroll to position [0, 0]
